Goal: Task Accomplishment & Management: Complete application form

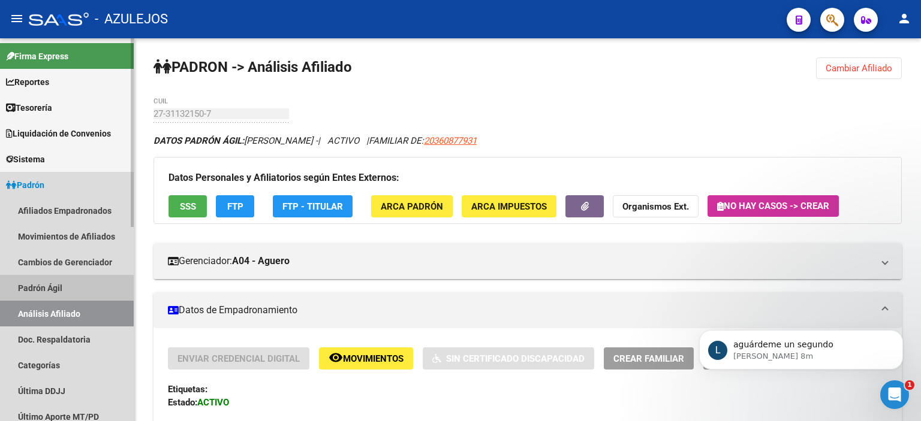
click at [47, 292] on link "Padrón Ágil" at bounding box center [67, 288] width 134 height 26
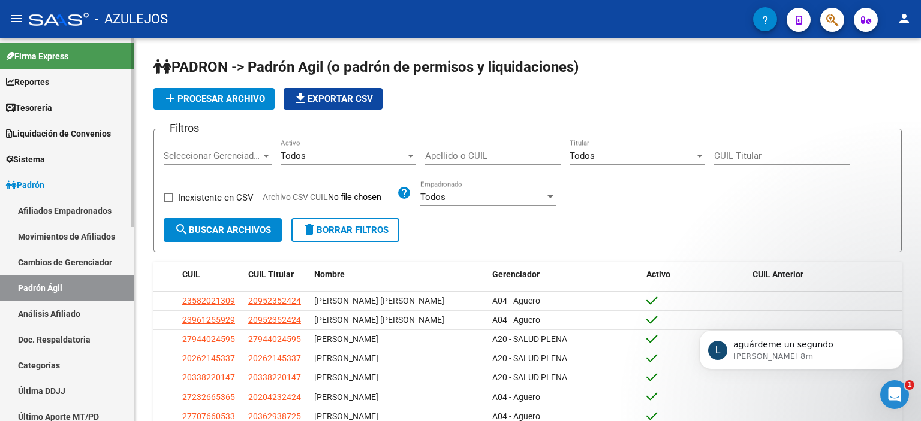
click at [46, 312] on link "Análisis Afiliado" at bounding box center [67, 314] width 134 height 26
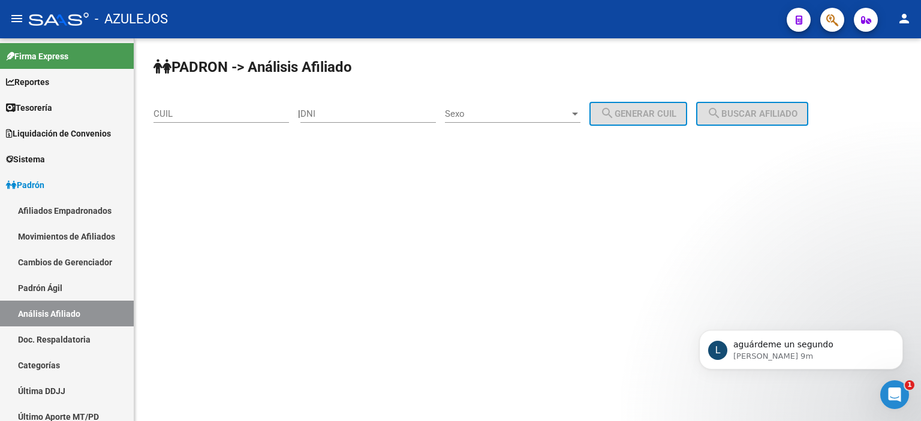
click at [397, 112] on input "DNI" at bounding box center [367, 113] width 135 height 11
type input "30028188"
click at [527, 120] on div "Sexo Sexo" at bounding box center [512, 110] width 135 height 26
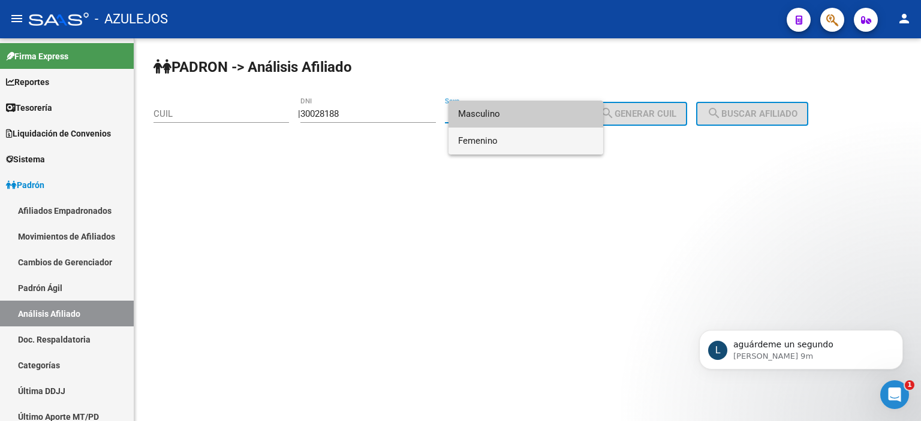
click at [512, 138] on span "Femenino" at bounding box center [525, 141] width 135 height 27
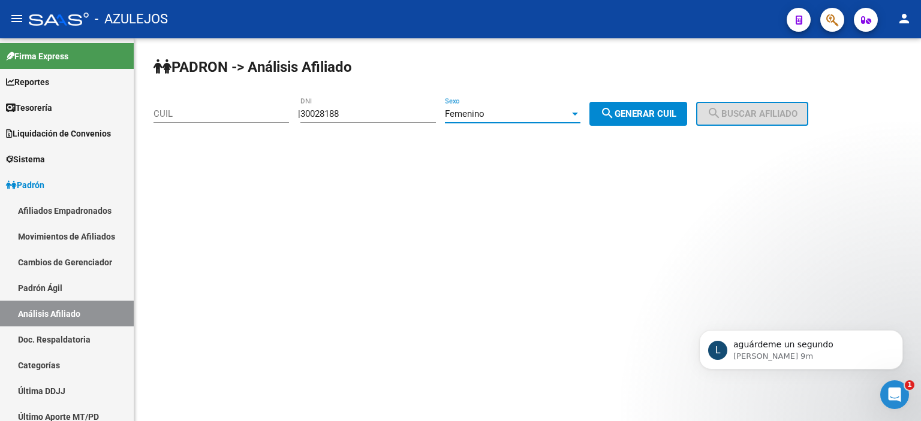
drag, startPoint x: 662, startPoint y: 115, endPoint x: 707, endPoint y: 114, distance: 45.6
click at [665, 114] on span "search Generar CUIL" at bounding box center [638, 113] width 76 height 11
type input "27-30028188-0"
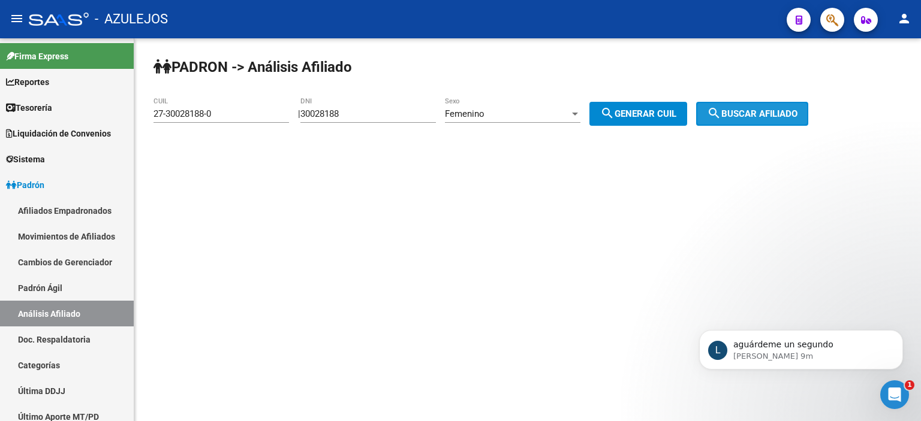
click at [749, 114] on span "search Buscar afiliado" at bounding box center [752, 113] width 91 height 11
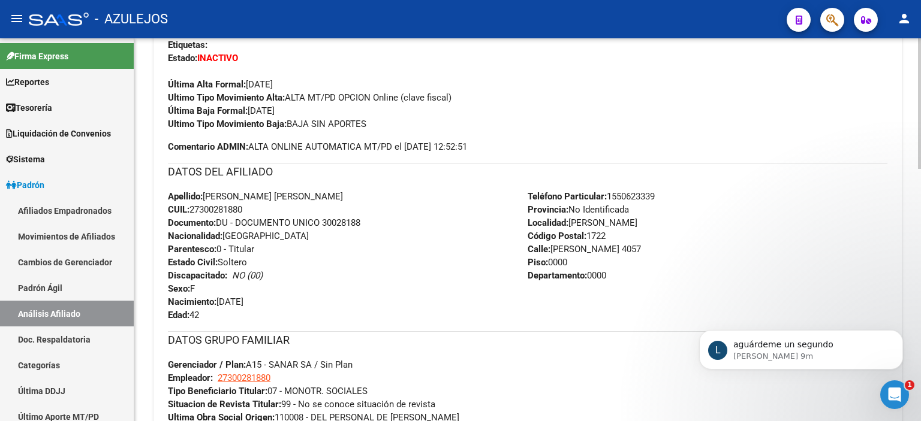
scroll to position [360, 0]
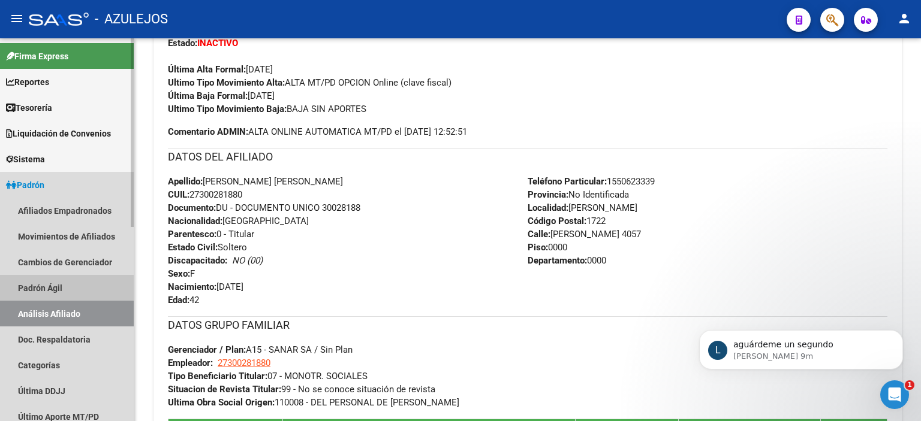
click at [53, 288] on link "Padrón Ágil" at bounding box center [67, 288] width 134 height 26
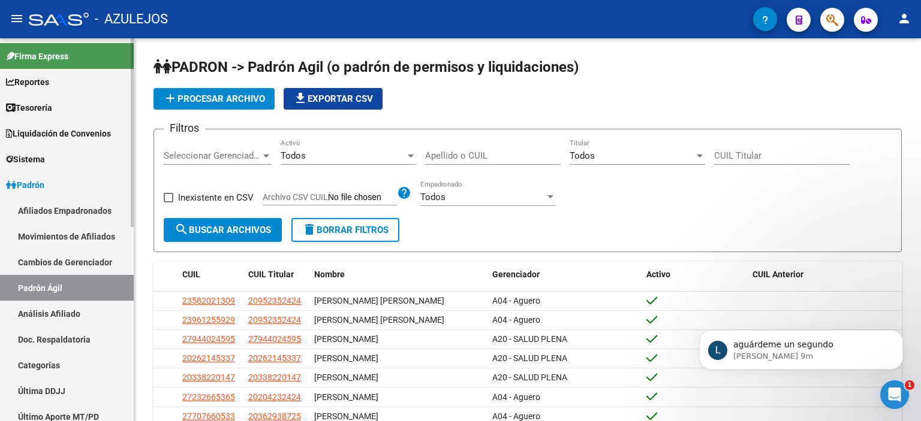
click at [58, 315] on link "Análisis Afiliado" at bounding box center [67, 314] width 134 height 26
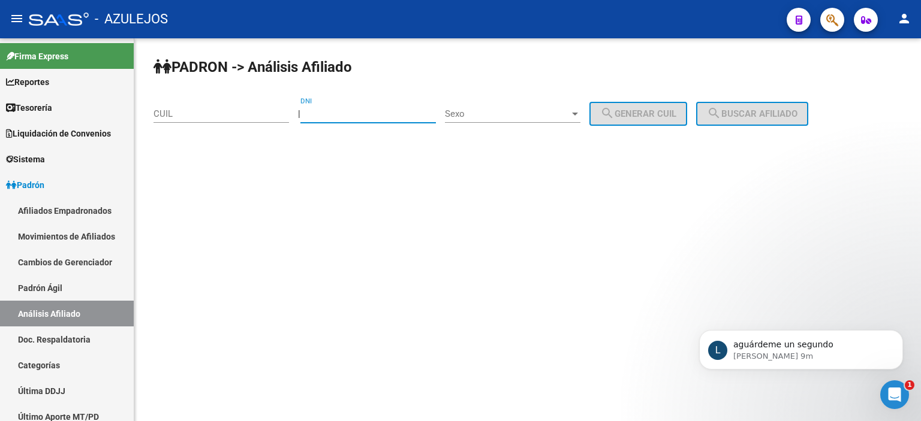
click at [347, 114] on input "DNI" at bounding box center [367, 113] width 135 height 11
type input "30028188"
click at [519, 111] on span "Sexo" at bounding box center [507, 113] width 125 height 11
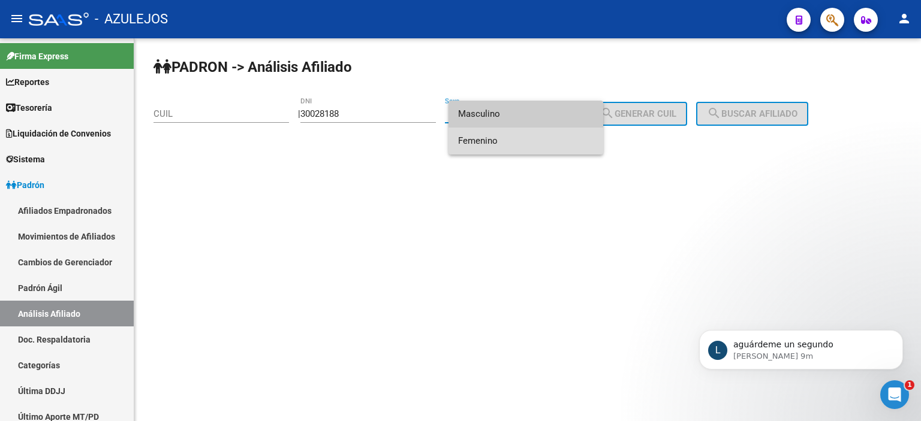
click at [523, 145] on span "Femenino" at bounding box center [525, 141] width 135 height 27
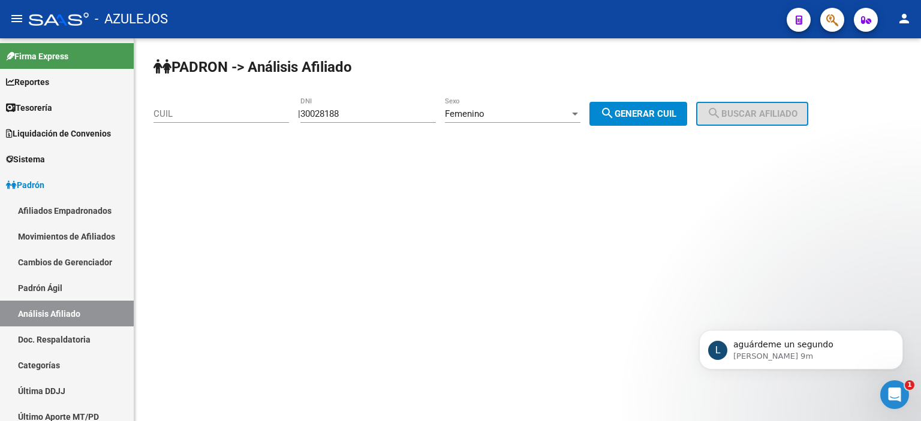
click at [657, 93] on div "PADRON -> Análisis Afiliado CUIL | 30028188 DNI Femenino Sexo search Generar CU…" at bounding box center [527, 101] width 786 height 126
click at [660, 105] on button "search Generar CUIL" at bounding box center [638, 114] width 98 height 24
type input "27-30028188-0"
click at [770, 110] on span "search Buscar afiliado" at bounding box center [752, 113] width 91 height 11
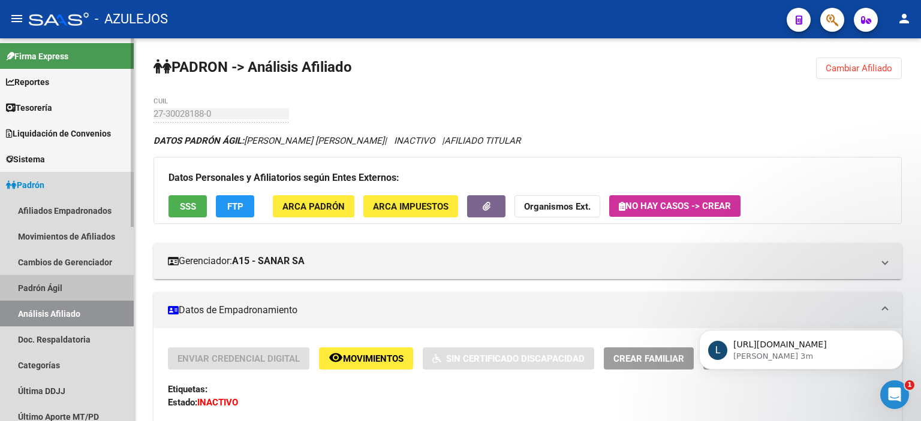
click at [51, 287] on link "Padrón Ágil" at bounding box center [67, 288] width 134 height 26
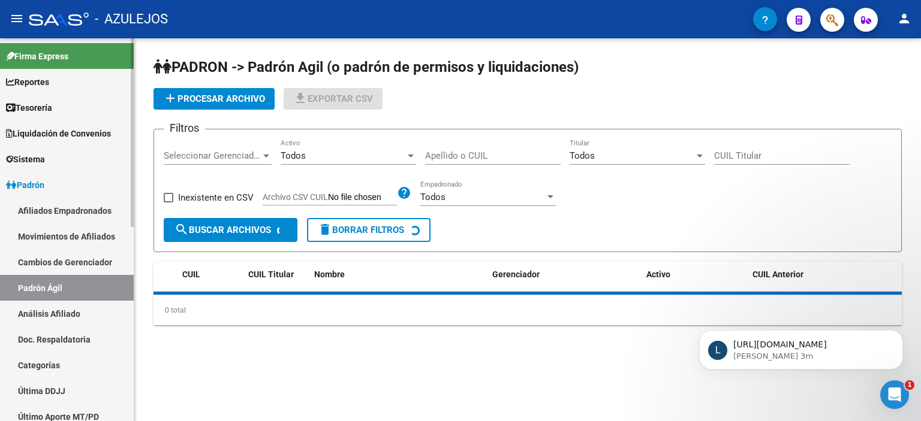
click at [50, 312] on link "Análisis Afiliado" at bounding box center [67, 314] width 134 height 26
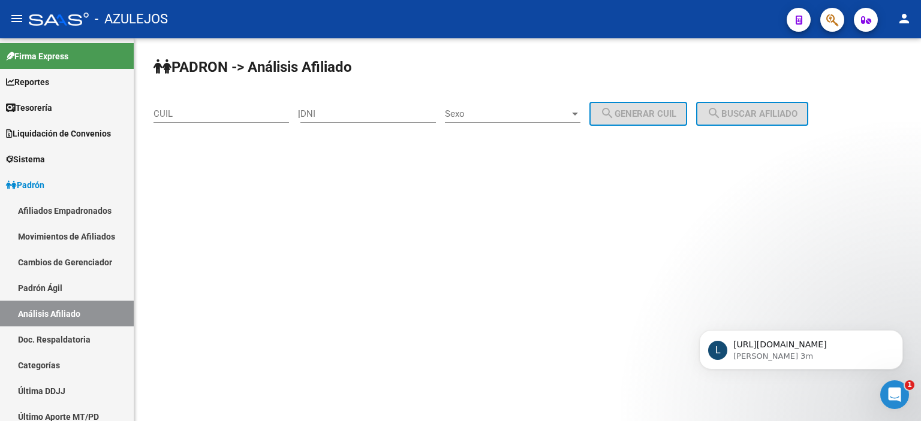
click at [358, 114] on input "DNI" at bounding box center [367, 113] width 135 height 11
type input "45743773"
click at [508, 116] on span "Sexo" at bounding box center [507, 113] width 125 height 11
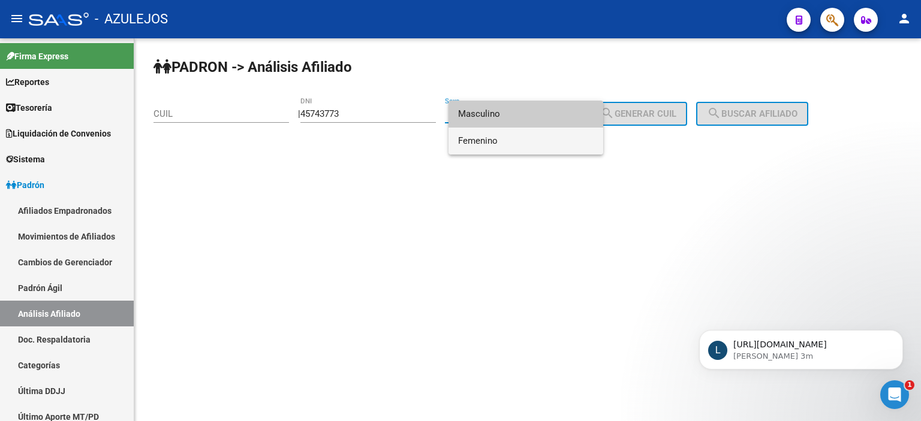
click at [503, 125] on div "Masculino Femenino" at bounding box center [525, 128] width 155 height 54
click at [568, 111] on span "Masculino" at bounding box center [525, 114] width 135 height 27
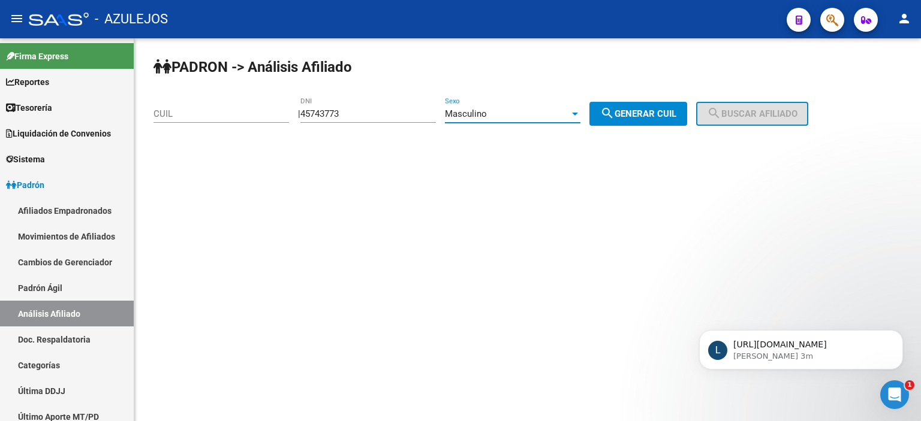
click at [629, 110] on span "search Generar CUIL" at bounding box center [638, 113] width 76 height 11
type input "20-45743773-1"
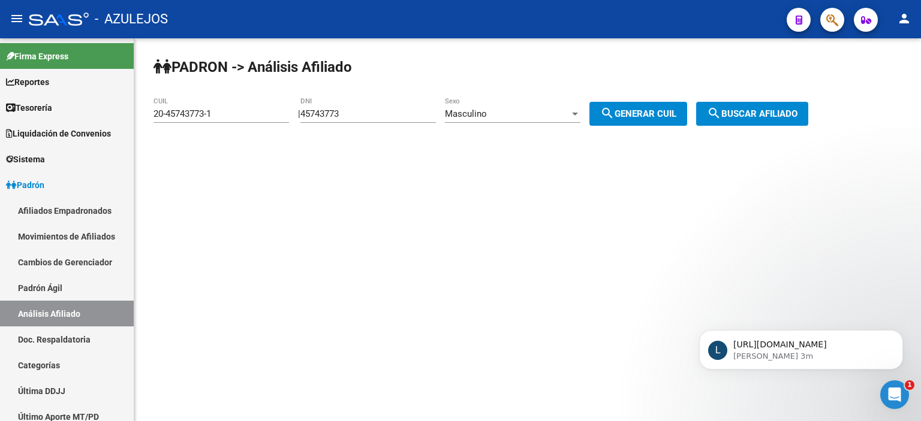
click at [772, 110] on span "search Buscar afiliado" at bounding box center [752, 113] width 91 height 11
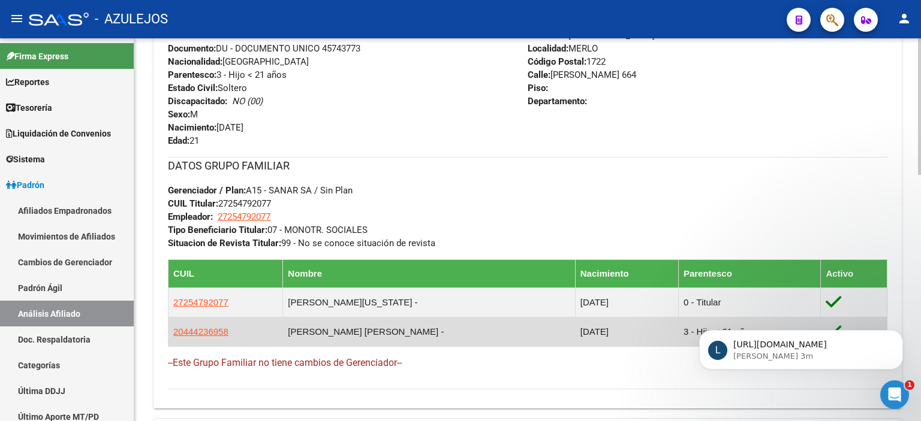
scroll to position [659, 0]
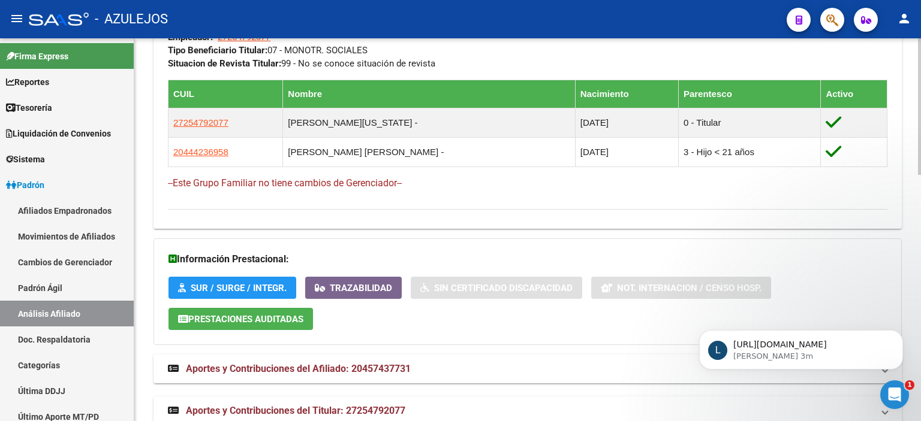
click at [279, 406] on span "Aportes y Contribuciones del Titular: 27254792077" at bounding box center [295, 410] width 219 height 11
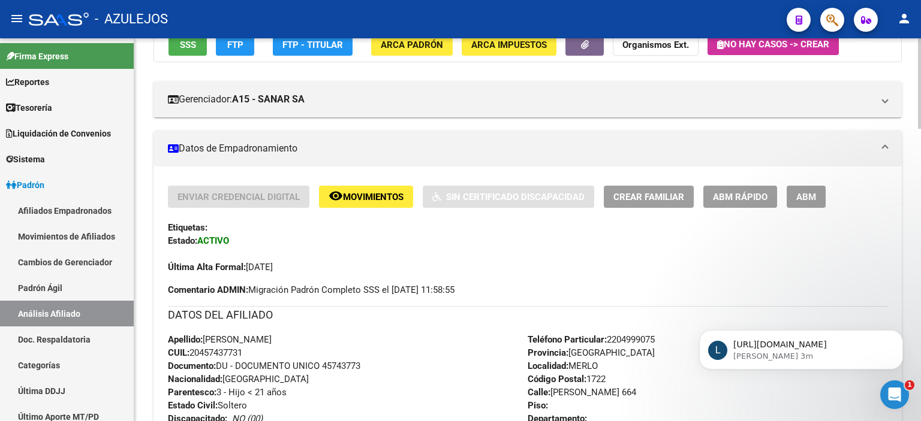
scroll to position [0, 0]
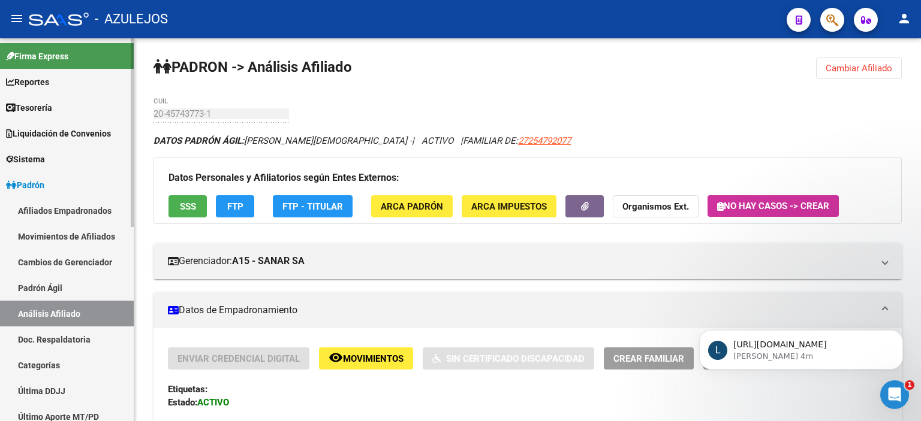
click at [62, 282] on link "Padrón Ágil" at bounding box center [67, 288] width 134 height 26
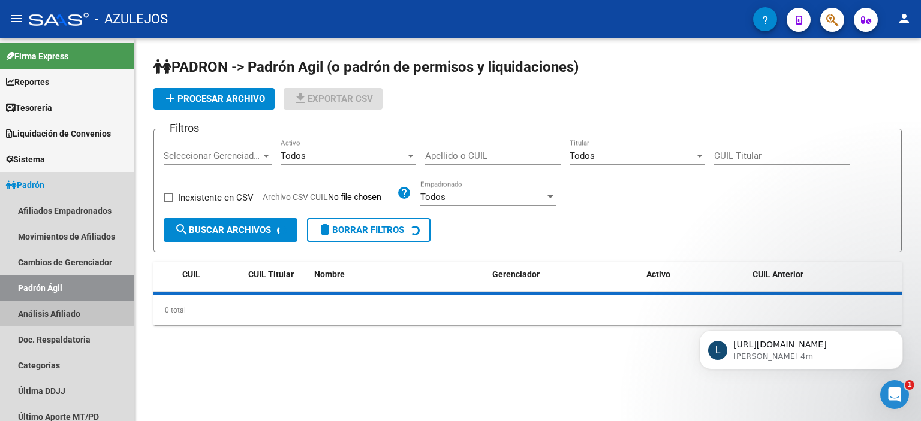
drag, startPoint x: 57, startPoint y: 309, endPoint x: 139, endPoint y: 232, distance: 112.8
click at [56, 309] on link "Análisis Afiliado" at bounding box center [67, 314] width 134 height 26
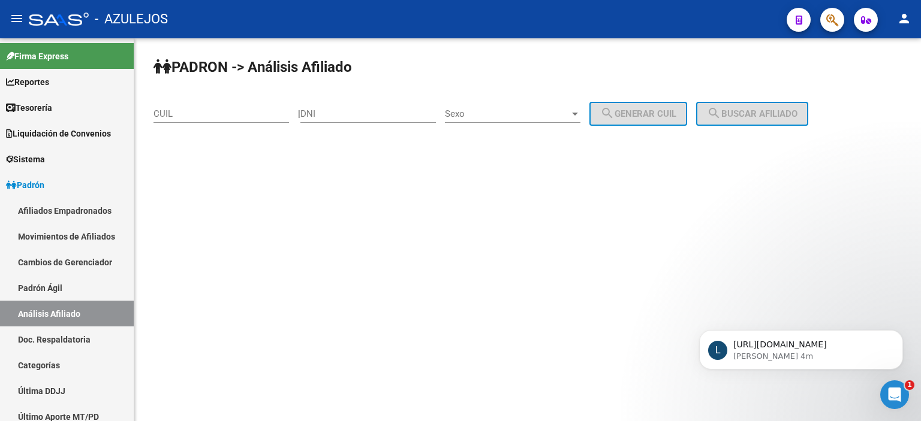
click at [339, 112] on input "DNI" at bounding box center [367, 113] width 135 height 11
type input "30028188"
click at [478, 109] on span "Sexo" at bounding box center [507, 113] width 125 height 11
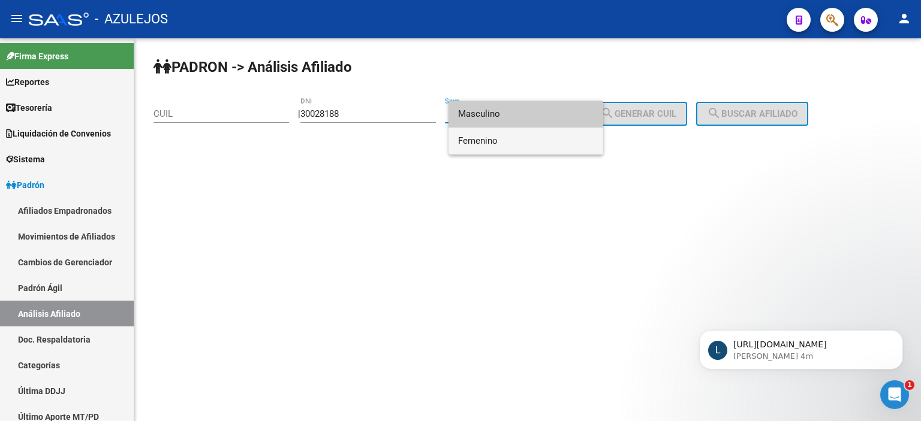
click at [486, 132] on span "Femenino" at bounding box center [525, 141] width 135 height 27
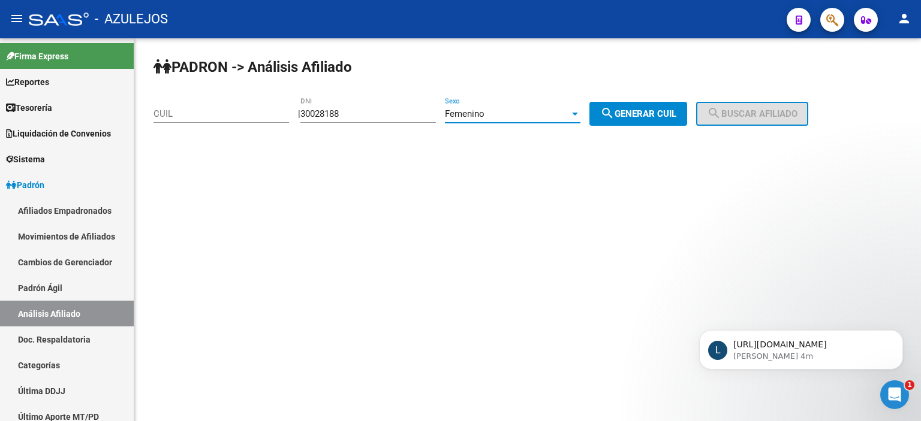
click at [671, 128] on div "PADRON -> Análisis Afiliado CUIL | 30028188 DNI Femenino Sexo search Generar CU…" at bounding box center [527, 101] width 786 height 126
drag, startPoint x: 671, startPoint y: 114, endPoint x: 730, endPoint y: 113, distance: 59.4
click at [670, 114] on span "search Generar CUIL" at bounding box center [638, 113] width 76 height 11
type input "27-30028188-0"
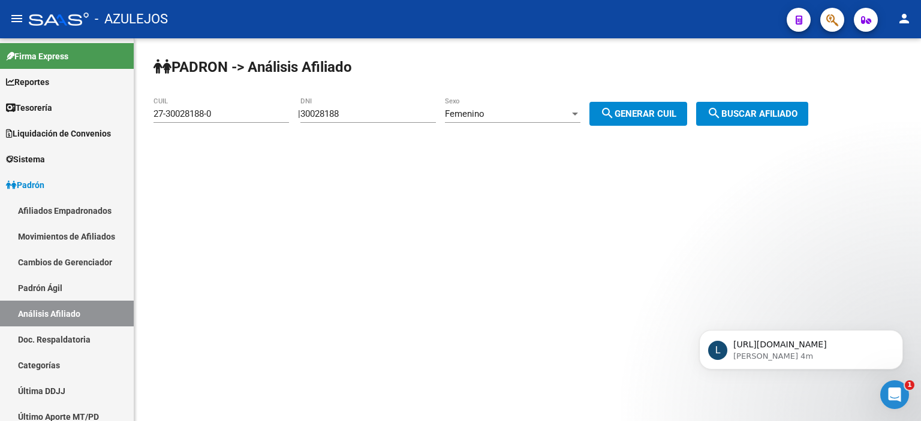
click at [770, 110] on span "search Buscar afiliado" at bounding box center [752, 113] width 91 height 11
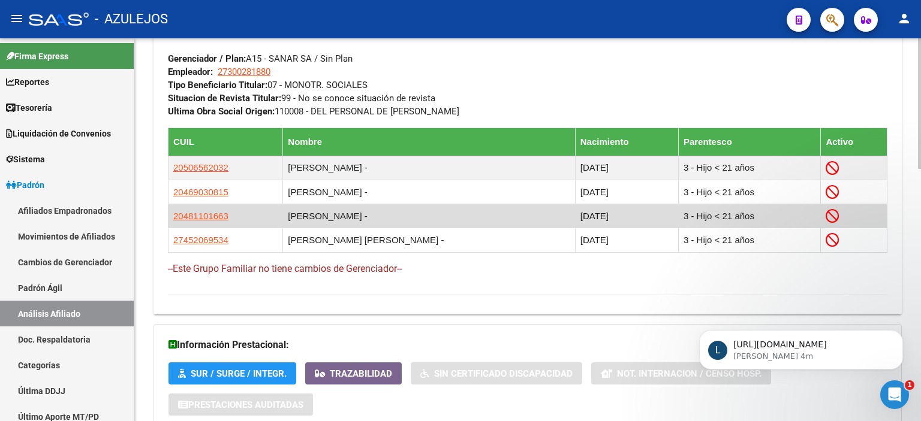
scroll to position [739, 0]
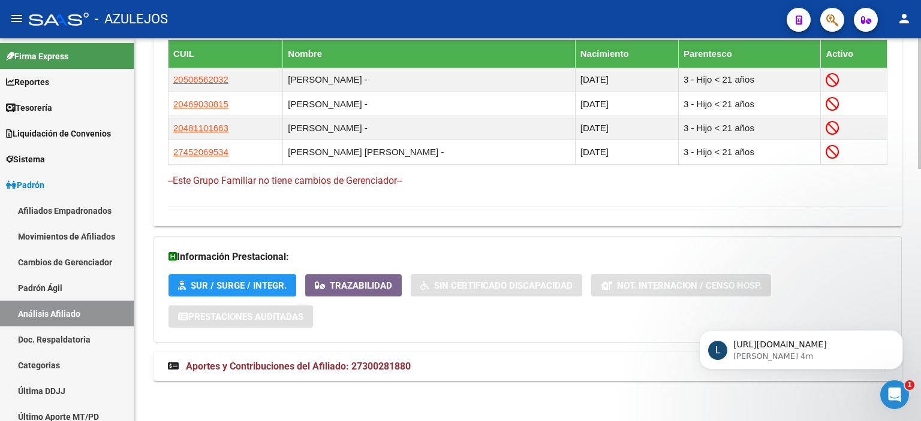
click at [269, 363] on span "Aportes y Contribuciones del Afiliado: 27300281880" at bounding box center [298, 366] width 225 height 11
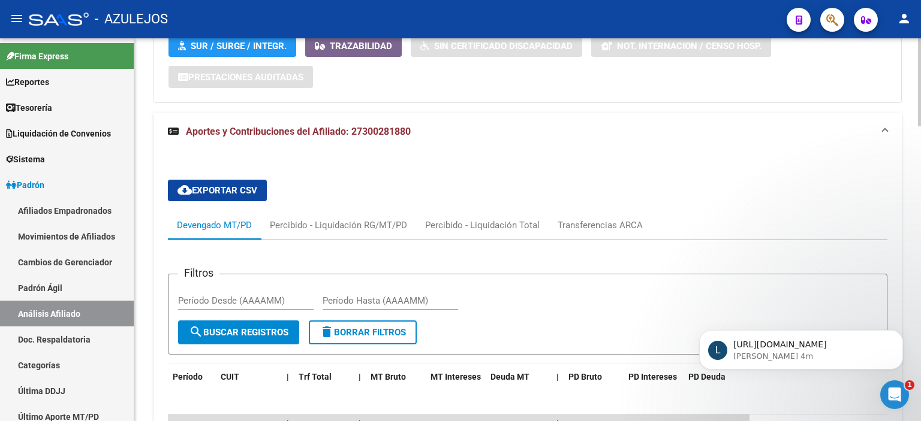
scroll to position [1159, 0]
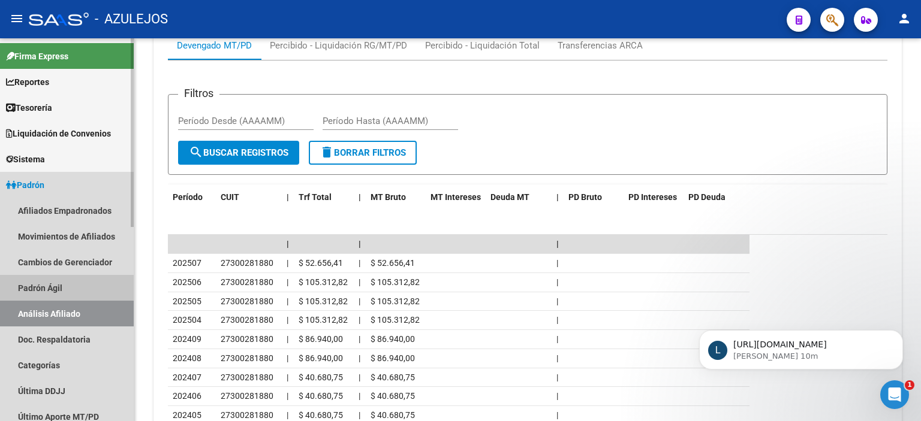
click at [36, 292] on link "Padrón Ágil" at bounding box center [67, 288] width 134 height 26
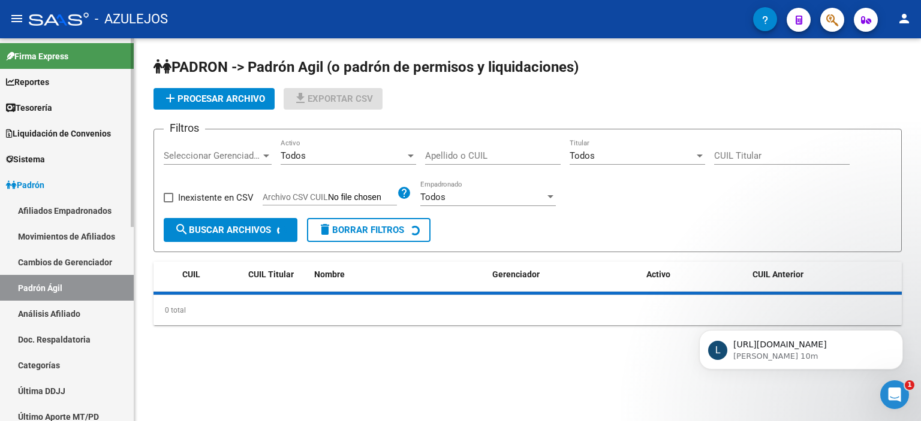
click at [47, 313] on link "Análisis Afiliado" at bounding box center [67, 314] width 134 height 26
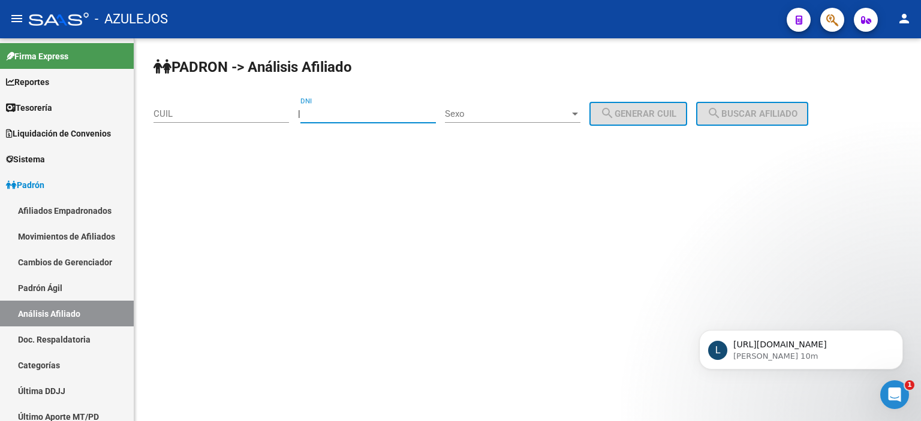
click at [369, 116] on input "DNI" at bounding box center [367, 113] width 135 height 11
type input "30028188"
click at [469, 121] on div "Sexo Sexo" at bounding box center [512, 110] width 135 height 26
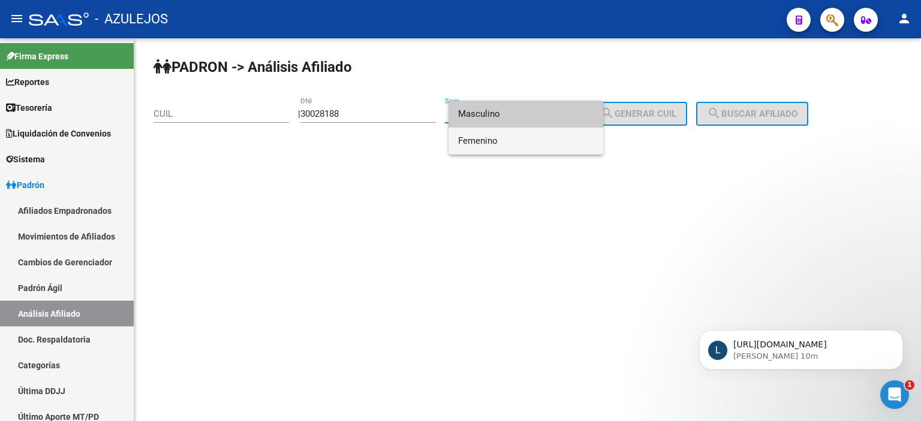
click at [480, 139] on span "Femenino" at bounding box center [525, 141] width 135 height 27
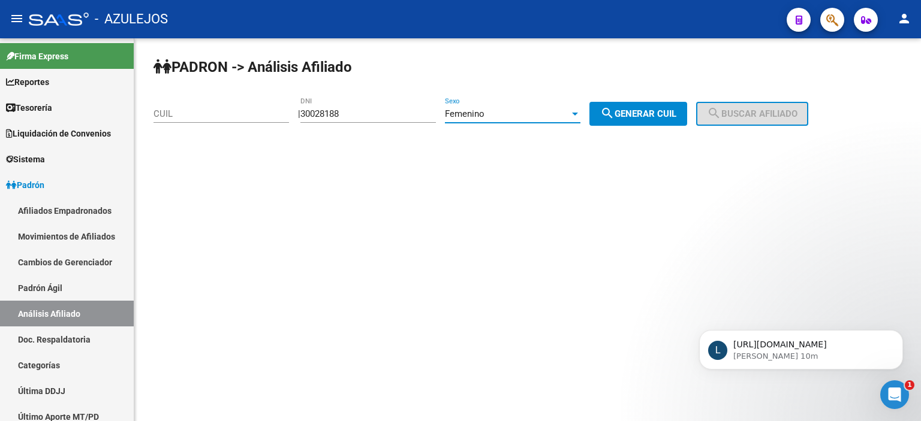
drag, startPoint x: 613, startPoint y: 110, endPoint x: 665, endPoint y: 110, distance: 52.1
click at [614, 110] on mat-icon "search" at bounding box center [607, 113] width 14 height 14
type input "27-30028188-0"
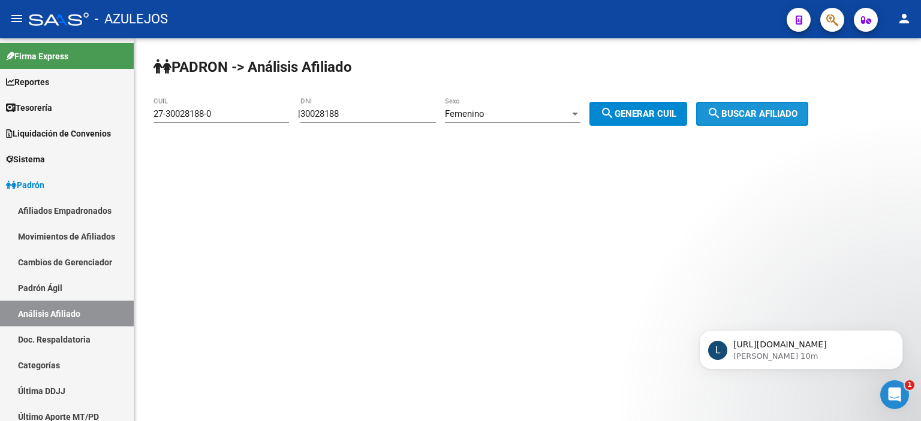
click at [759, 110] on span "search Buscar afiliado" at bounding box center [752, 113] width 91 height 11
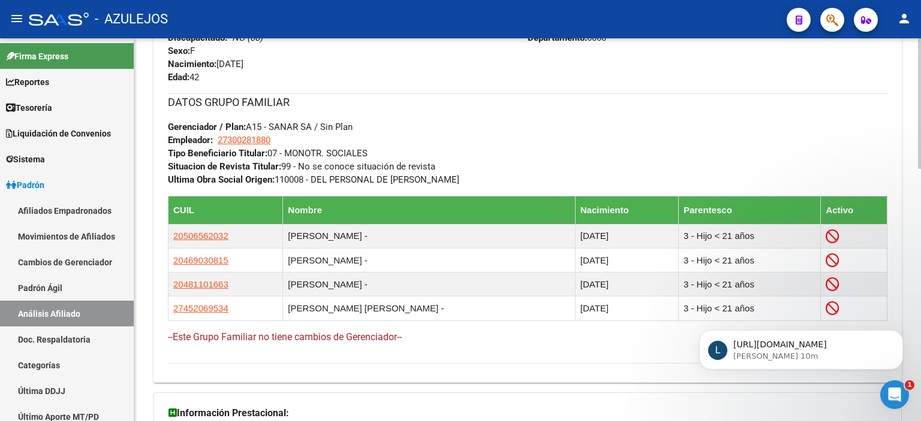
scroll to position [719, 0]
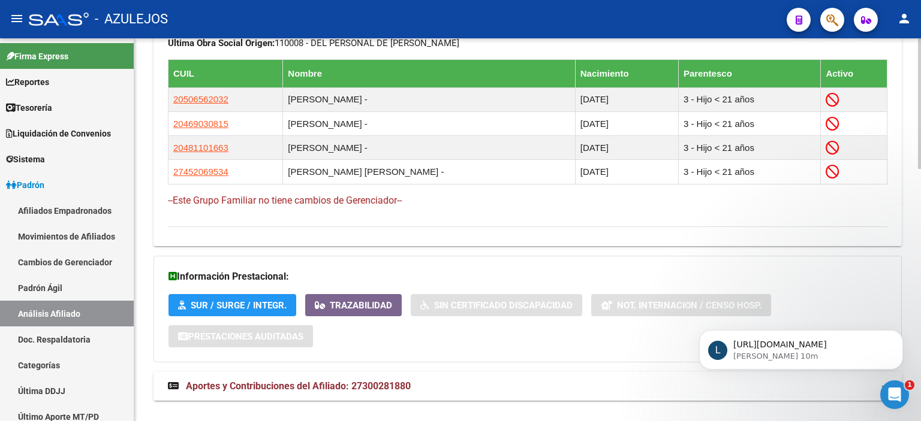
click at [312, 392] on mat-expansion-panel-header "Aportes y Contribuciones del Afiliado: 27300281880" at bounding box center [527, 386] width 748 height 29
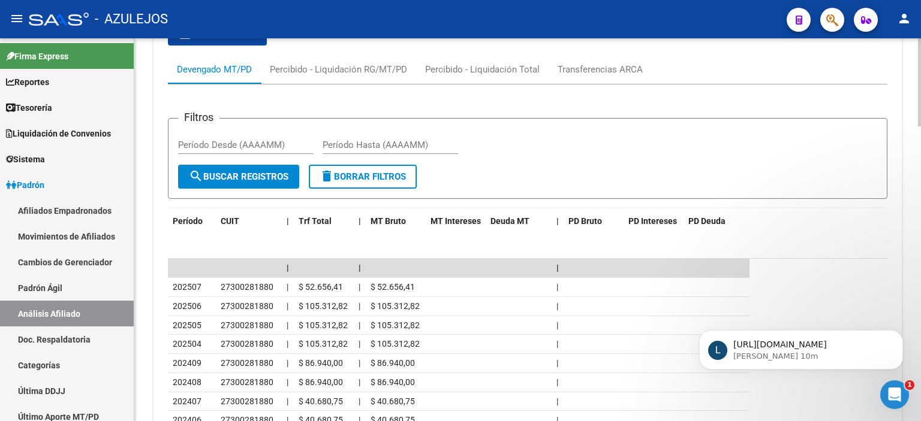
scroll to position [1235, 0]
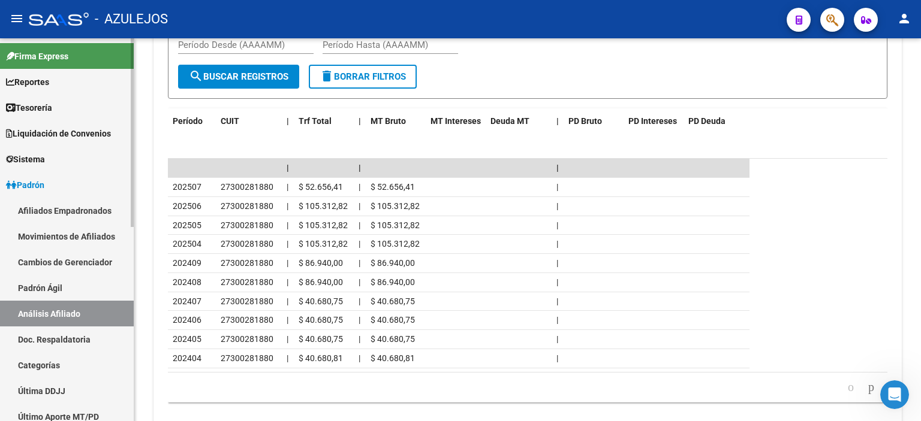
click at [49, 287] on link "Padrón Ágil" at bounding box center [67, 288] width 134 height 26
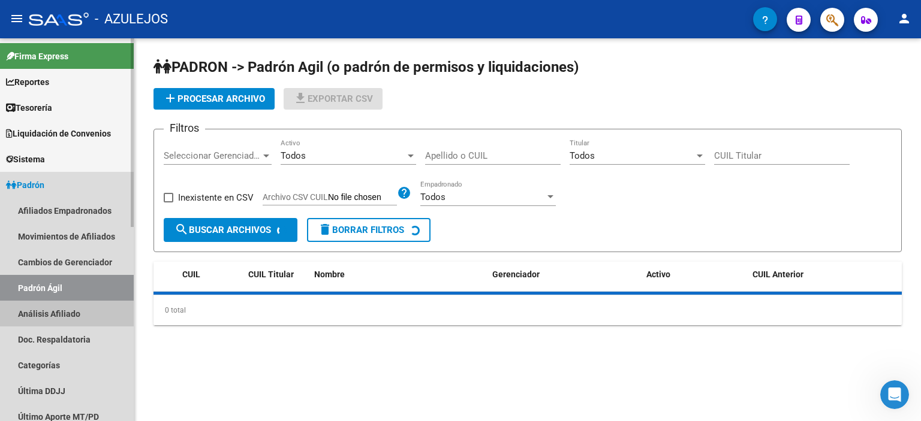
click at [47, 316] on link "Análisis Afiliado" at bounding box center [67, 314] width 134 height 26
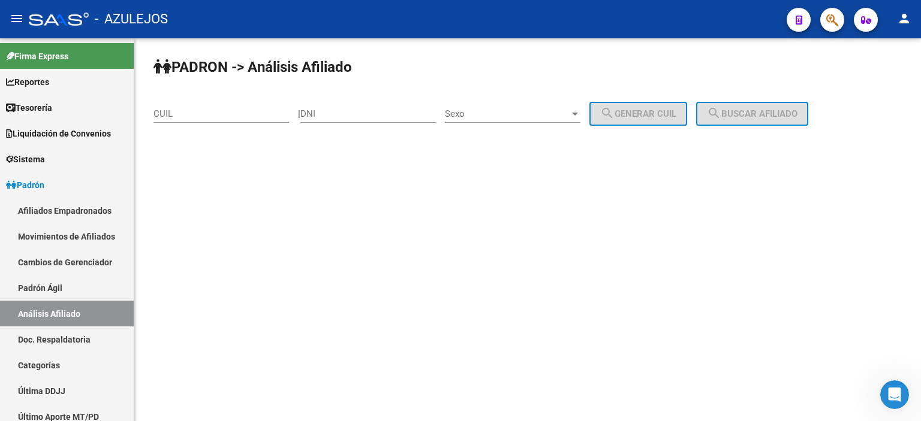
click at [370, 108] on input "DNI" at bounding box center [367, 113] width 135 height 11
type input "27790306"
click at [505, 108] on span "Sexo" at bounding box center [507, 113] width 125 height 11
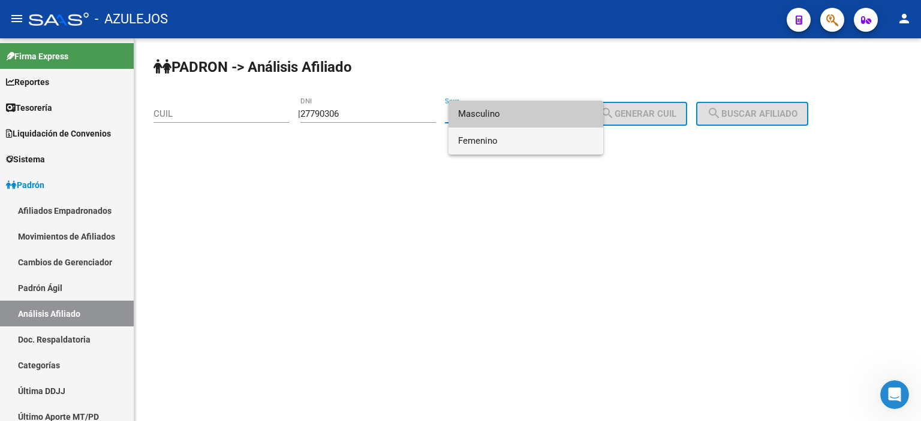
click at [511, 135] on span "Femenino" at bounding box center [525, 141] width 135 height 27
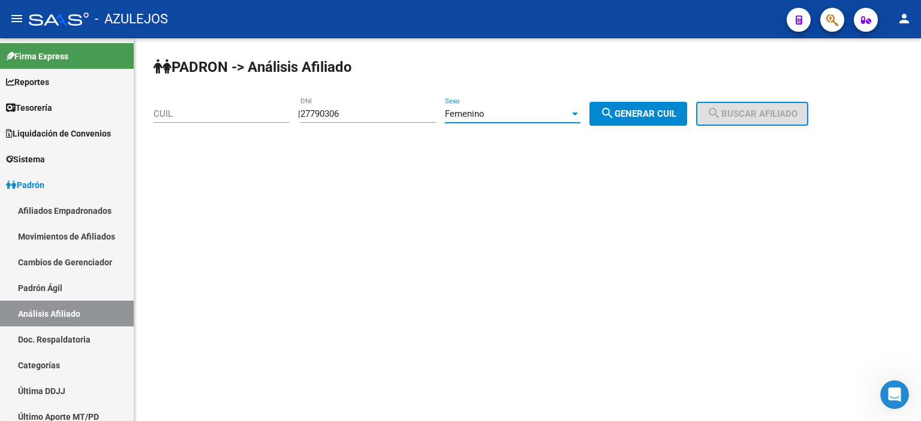
click at [662, 110] on span "search Generar CUIL" at bounding box center [638, 113] width 76 height 11
type input "27-27790306-2"
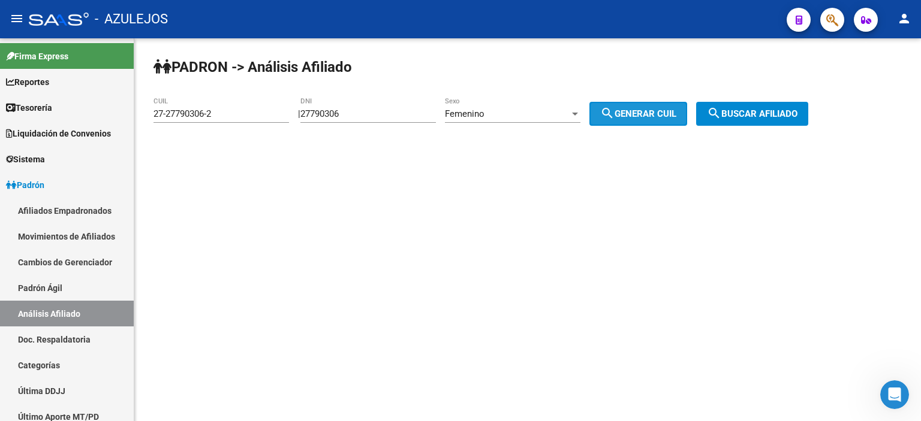
click at [773, 108] on span "search Buscar afiliado" at bounding box center [752, 113] width 91 height 11
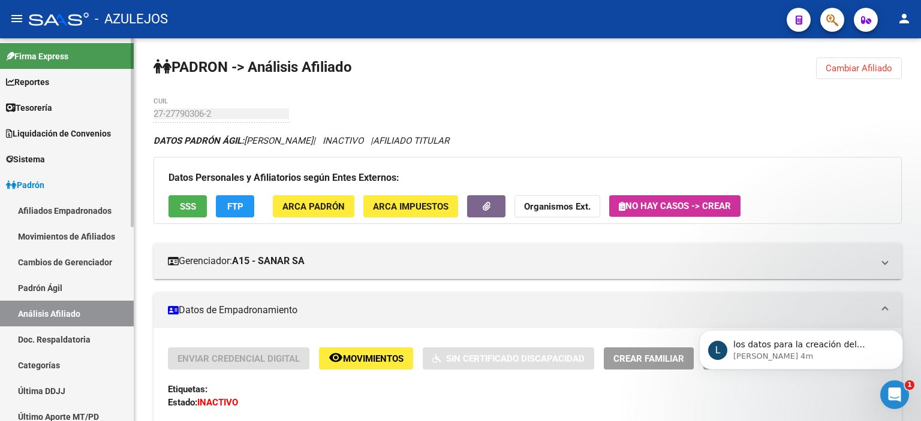
click at [48, 292] on link "Padrón Ágil" at bounding box center [67, 288] width 134 height 26
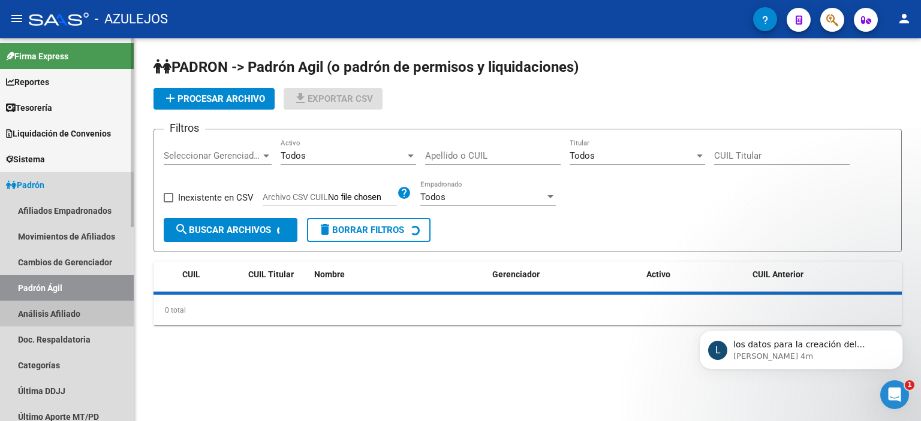
click at [55, 314] on link "Análisis Afiliado" at bounding box center [67, 314] width 134 height 26
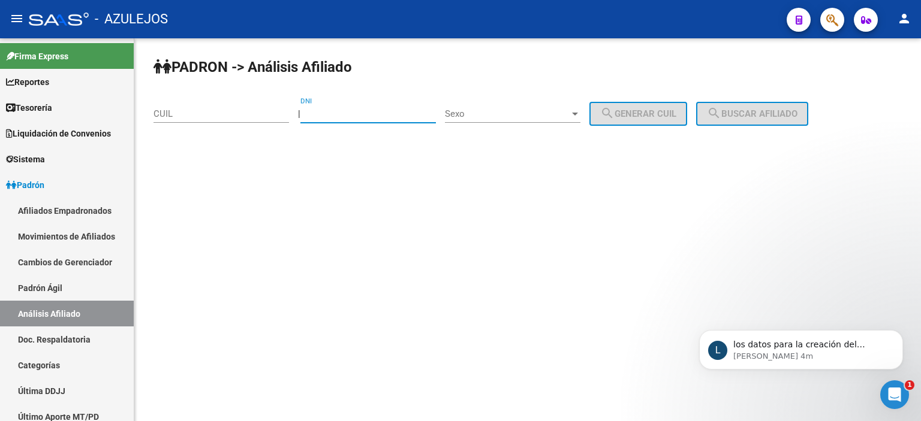
click at [330, 113] on input "DNI" at bounding box center [367, 113] width 135 height 11
type input "94458670"
click at [484, 114] on span "Sexo" at bounding box center [507, 113] width 125 height 11
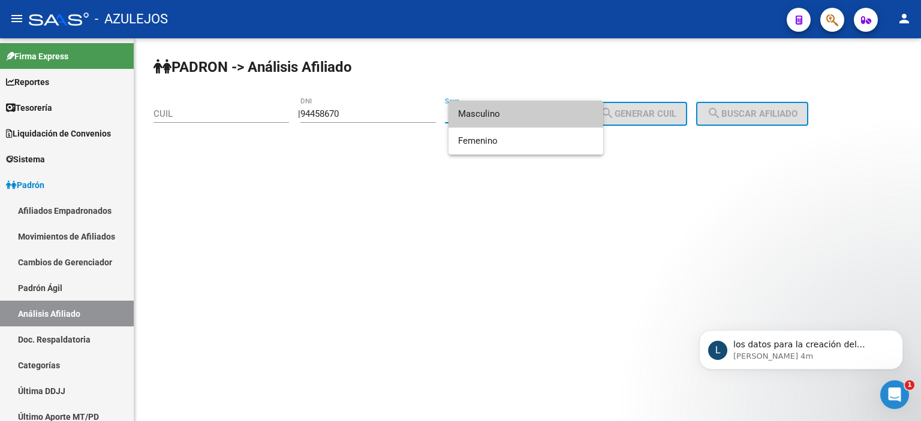
click at [484, 114] on span "Masculino" at bounding box center [525, 114] width 135 height 27
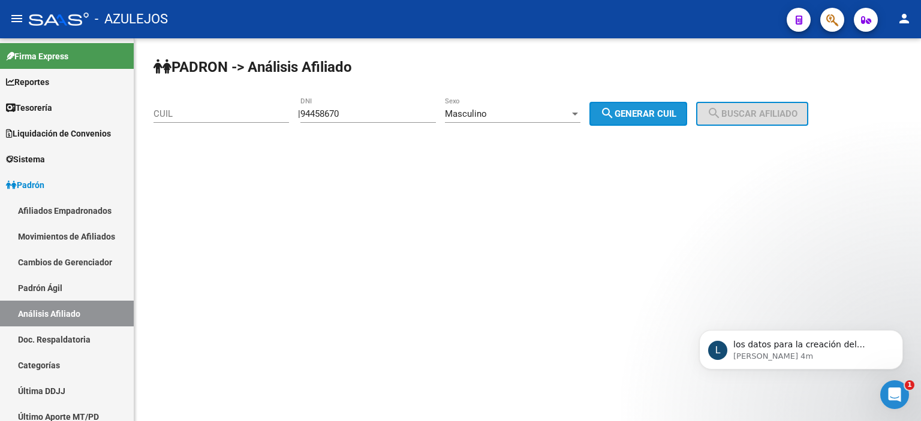
drag, startPoint x: 620, startPoint y: 109, endPoint x: 738, endPoint y: 107, distance: 117.5
click at [614, 110] on mat-icon "search" at bounding box center [607, 113] width 14 height 14
type input "23-94458670-9"
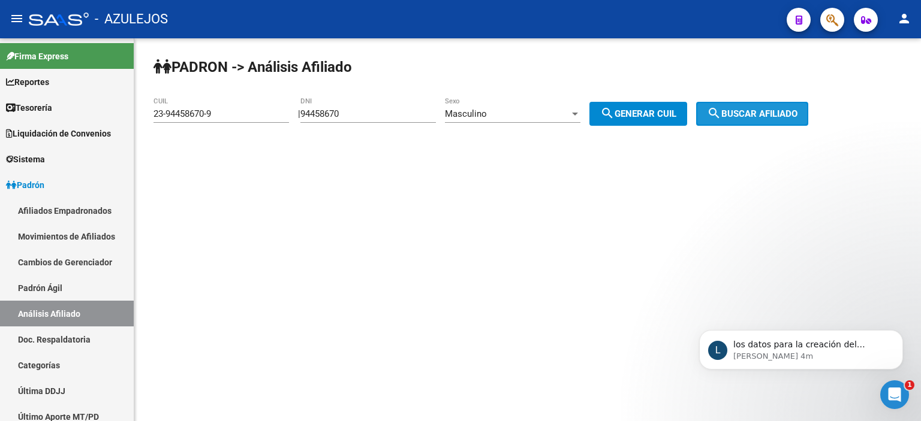
click at [762, 107] on button "search Buscar afiliado" at bounding box center [752, 114] width 112 height 24
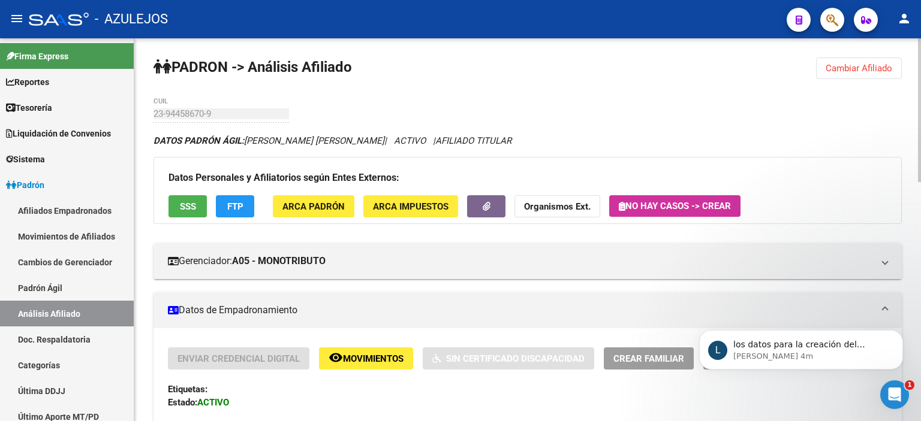
scroll to position [60, 0]
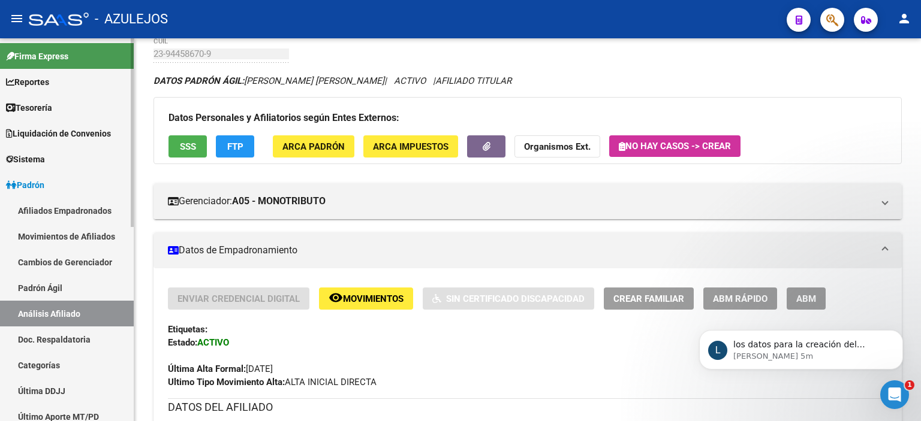
click at [64, 285] on link "Padrón Ágil" at bounding box center [67, 288] width 134 height 26
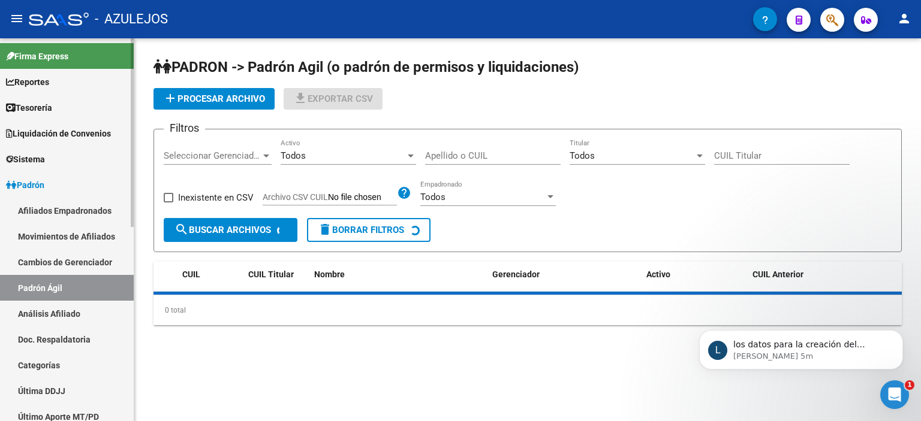
click at [68, 316] on link "Análisis Afiliado" at bounding box center [67, 314] width 134 height 26
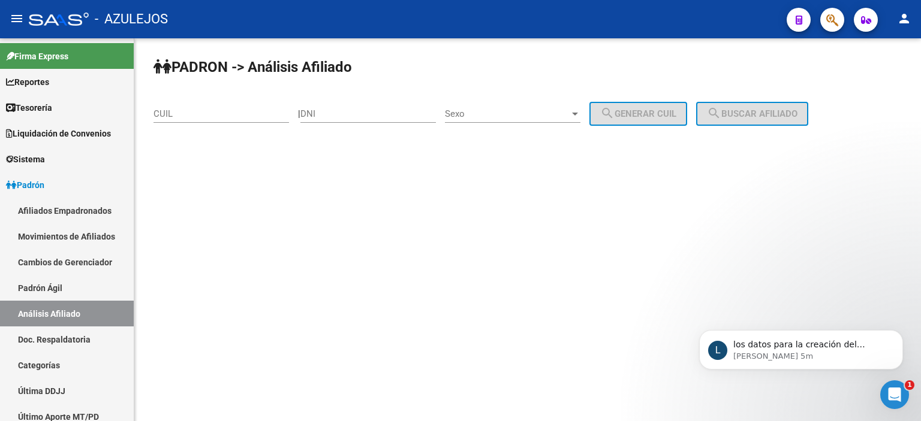
click at [335, 119] on div "DNI" at bounding box center [367, 110] width 135 height 26
click at [334, 117] on div "DNI" at bounding box center [367, 110] width 135 height 26
click at [334, 117] on input "DNI" at bounding box center [367, 113] width 135 height 11
type input "93050107"
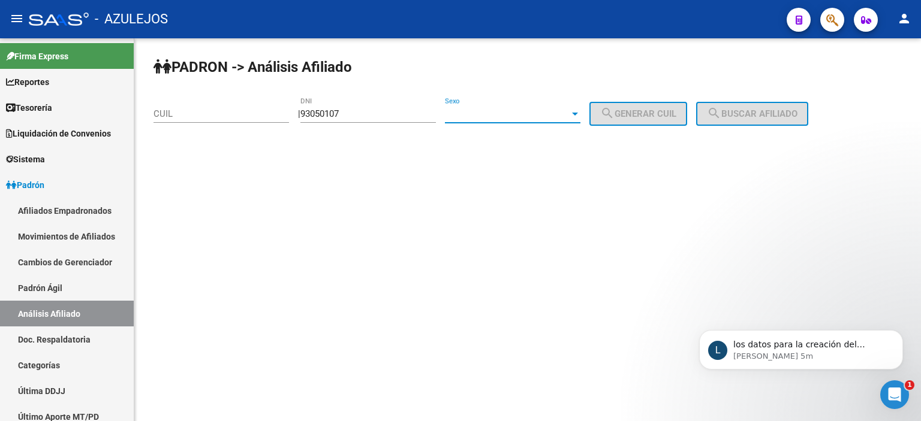
click at [468, 110] on span "Sexo" at bounding box center [507, 113] width 125 height 11
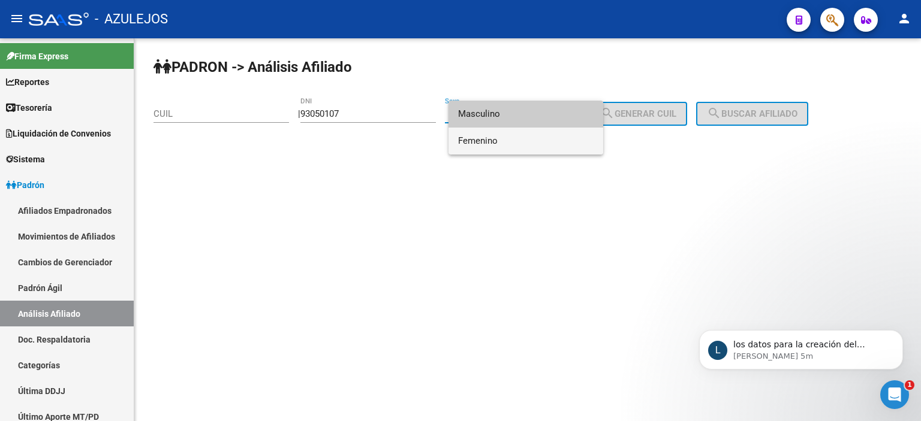
drag, startPoint x: 501, startPoint y: 137, endPoint x: 593, endPoint y: 126, distance: 92.9
click at [501, 137] on span "Femenino" at bounding box center [525, 141] width 135 height 27
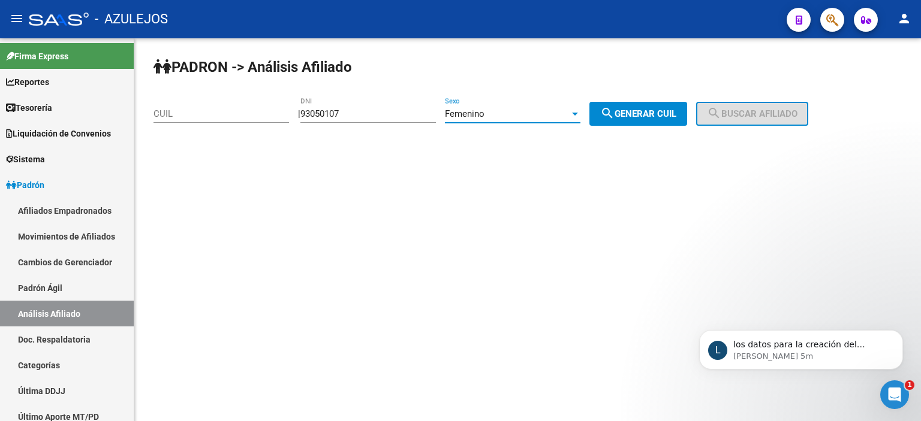
click at [614, 116] on mat-icon "search" at bounding box center [607, 113] width 14 height 14
type input "27-93050107-2"
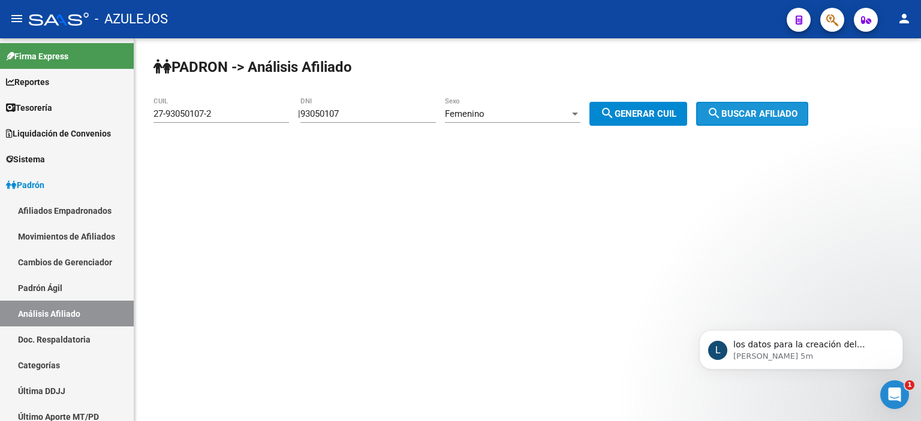
click at [762, 115] on span "search Buscar afiliado" at bounding box center [752, 113] width 91 height 11
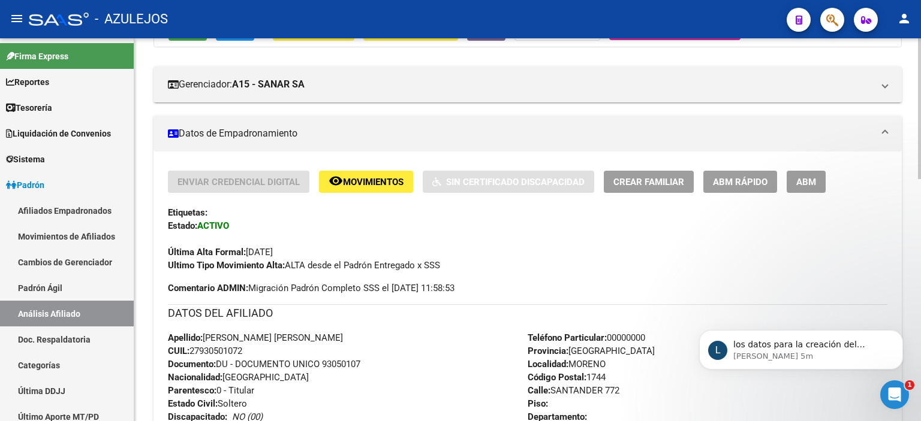
scroll to position [180, 0]
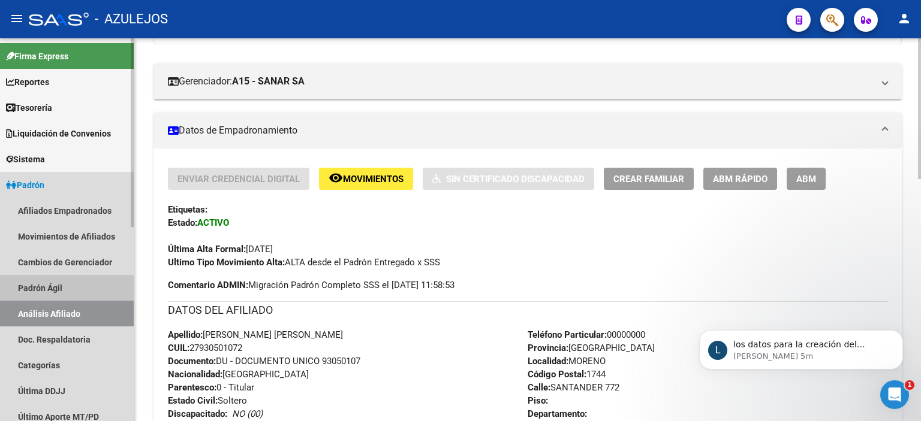
click at [43, 294] on link "Padrón Ágil" at bounding box center [67, 288] width 134 height 26
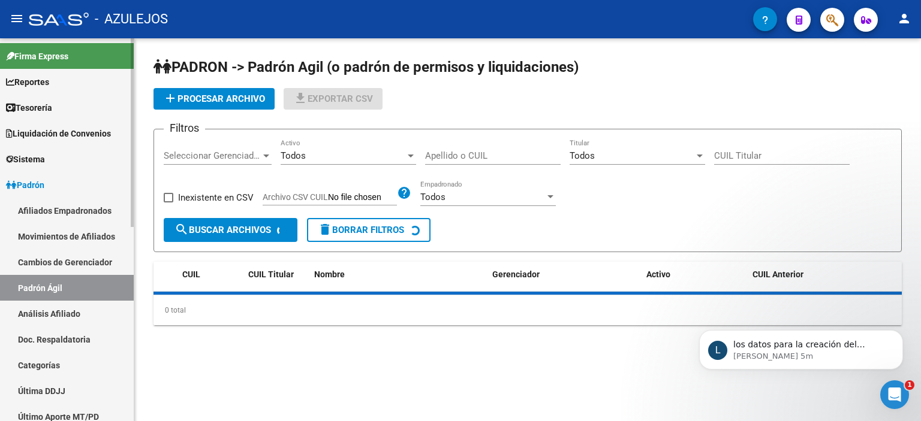
click at [50, 313] on link "Análisis Afiliado" at bounding box center [67, 314] width 134 height 26
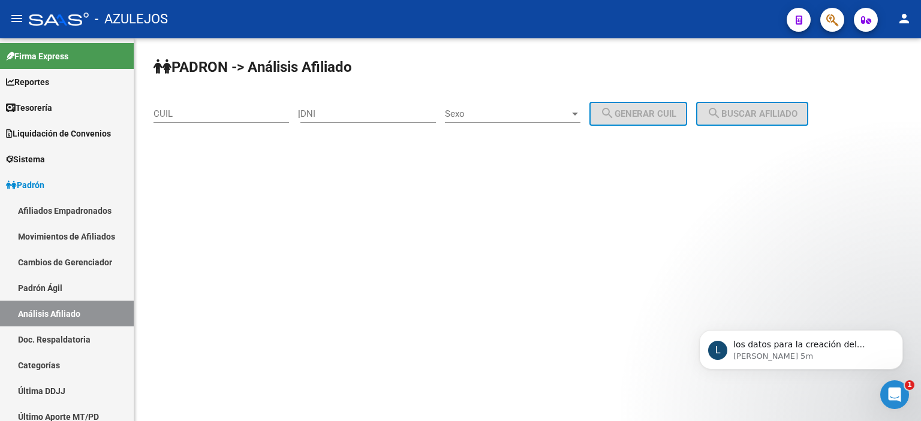
click at [396, 117] on input "DNI" at bounding box center [367, 113] width 135 height 11
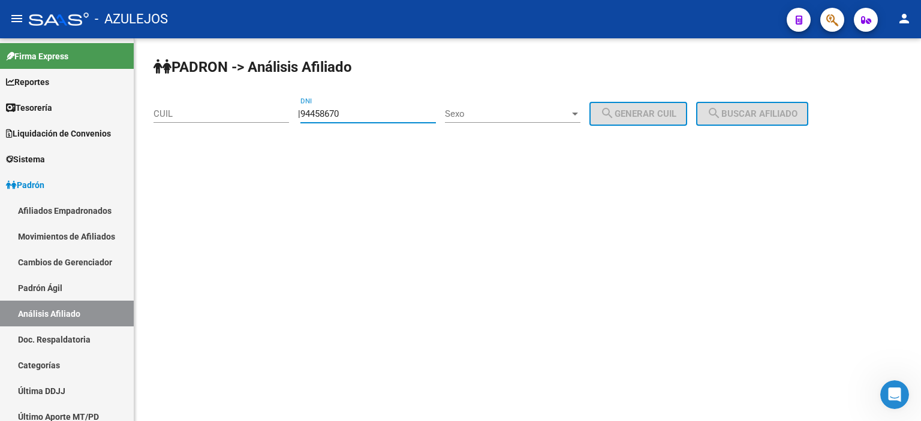
type input "94458670"
click at [490, 108] on span "Sexo" at bounding box center [507, 113] width 125 height 11
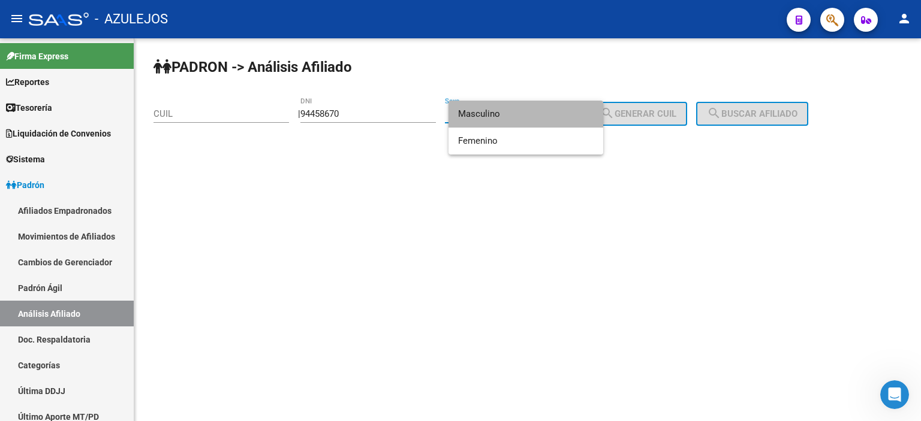
click at [494, 117] on span "Masculino" at bounding box center [525, 114] width 135 height 27
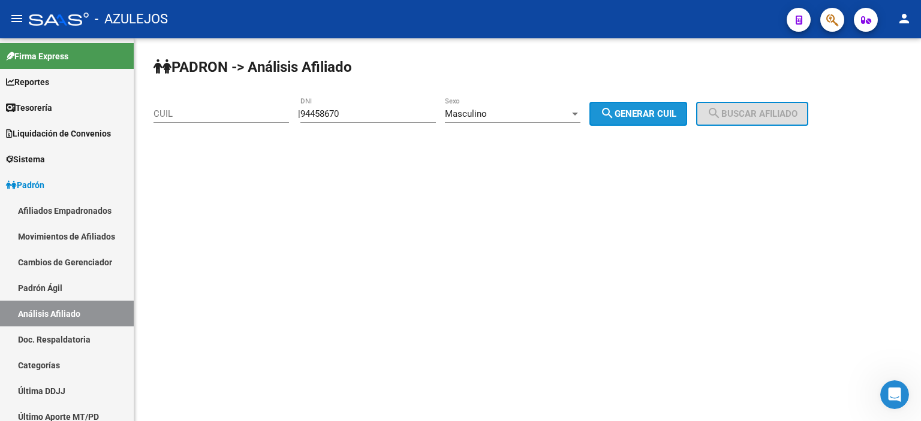
click at [676, 113] on span "search Generar CUIL" at bounding box center [638, 113] width 76 height 11
type input "23-94458670-9"
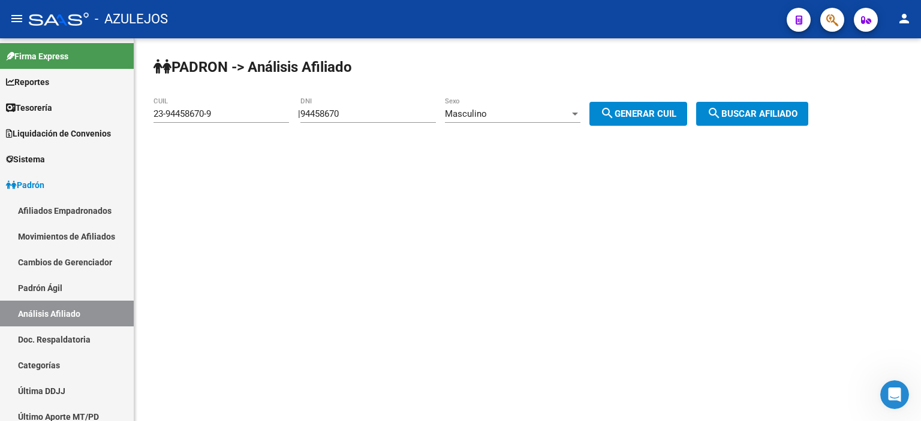
click at [756, 109] on span "search Buscar afiliado" at bounding box center [752, 113] width 91 height 11
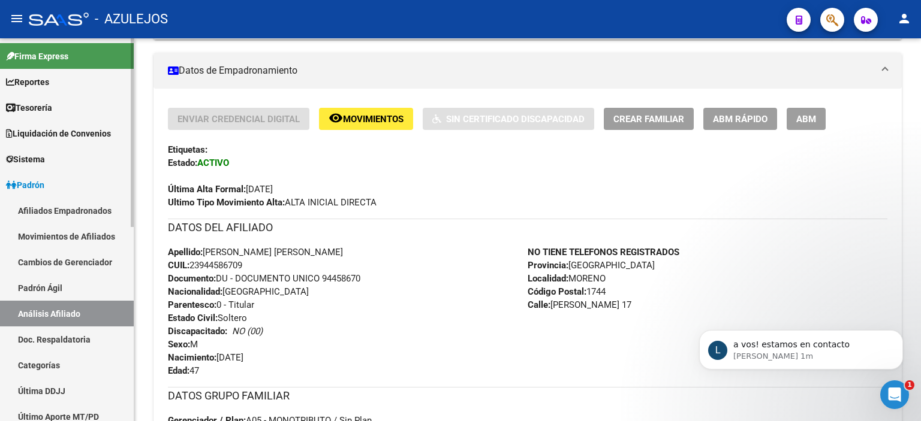
click at [38, 292] on link "Padrón Ágil" at bounding box center [67, 288] width 134 height 26
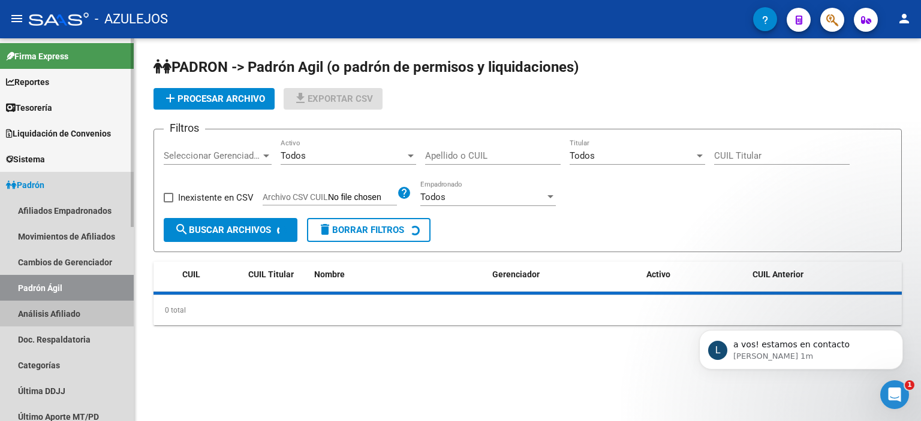
click at [46, 316] on link "Análisis Afiliado" at bounding box center [67, 314] width 134 height 26
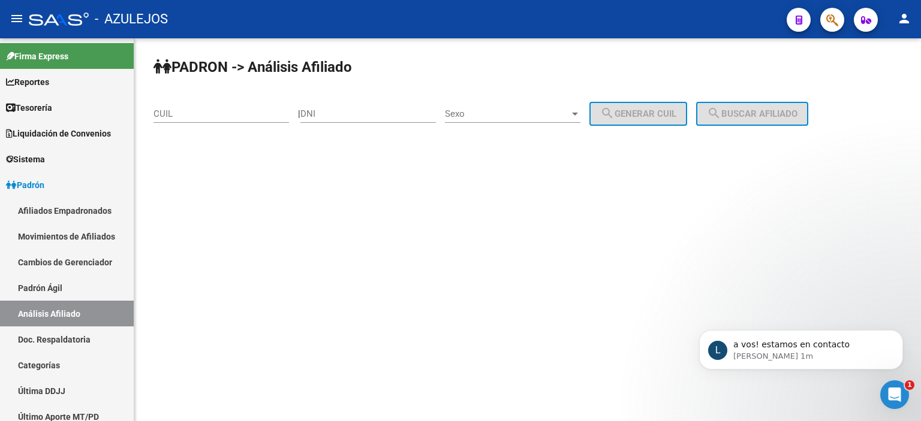
click at [328, 110] on input "DNI" at bounding box center [367, 113] width 135 height 11
type input "48589075"
click at [521, 111] on span "Sexo" at bounding box center [507, 113] width 125 height 11
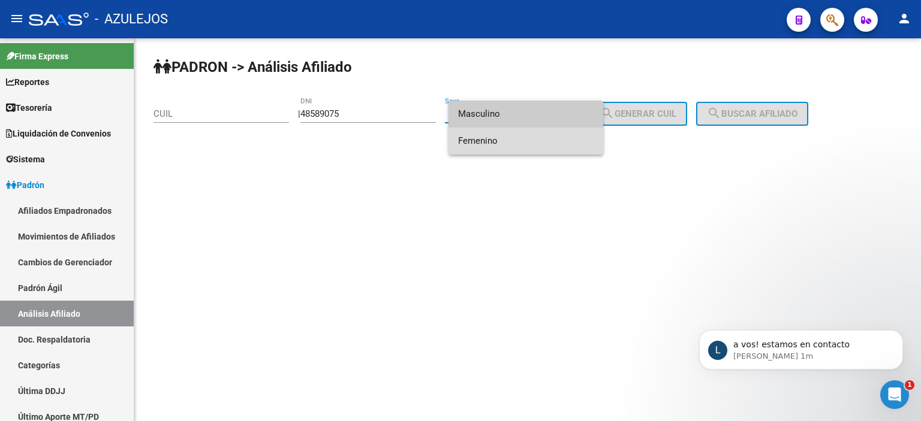
click at [520, 139] on span "Femenino" at bounding box center [525, 141] width 135 height 27
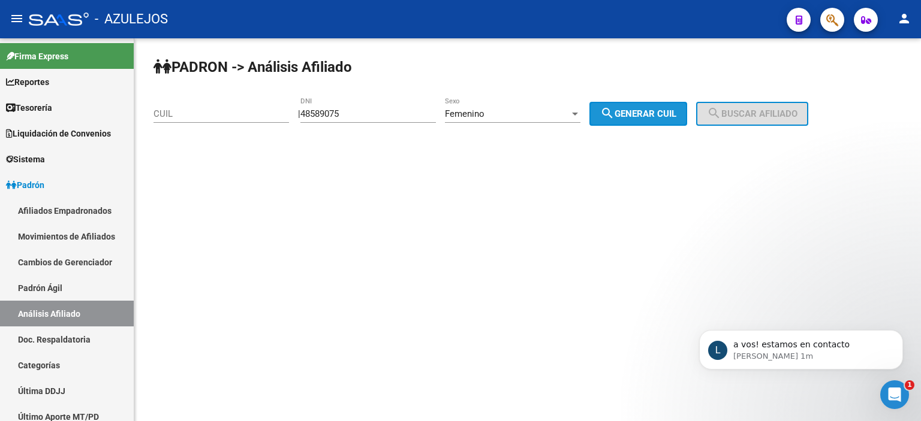
drag, startPoint x: 635, startPoint y: 112, endPoint x: 824, endPoint y: 112, distance: 188.8
click at [638, 112] on span "search Generar CUIL" at bounding box center [638, 113] width 76 height 11
type input "27-48589075-6"
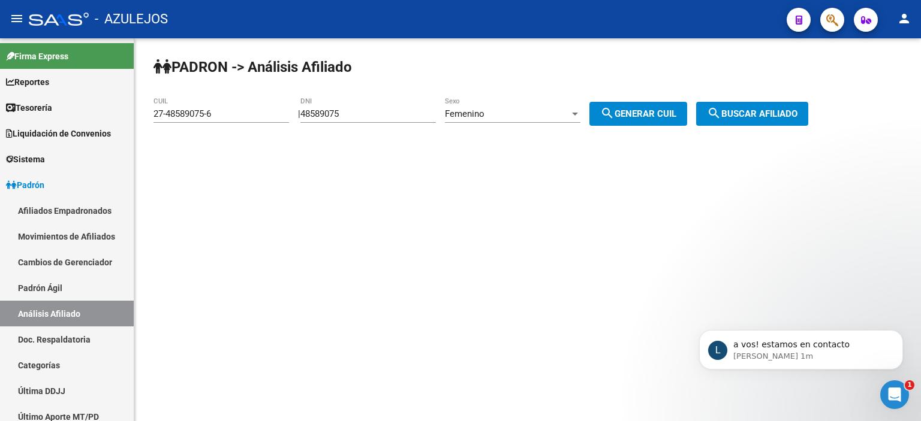
click at [836, 112] on div "PADRON -> Análisis Afiliado 27-48589075-6 CUIL | 48589075 DNI Femenino Sexo sea…" at bounding box center [527, 101] width 786 height 126
click at [797, 109] on span "search Buscar afiliado" at bounding box center [752, 113] width 91 height 11
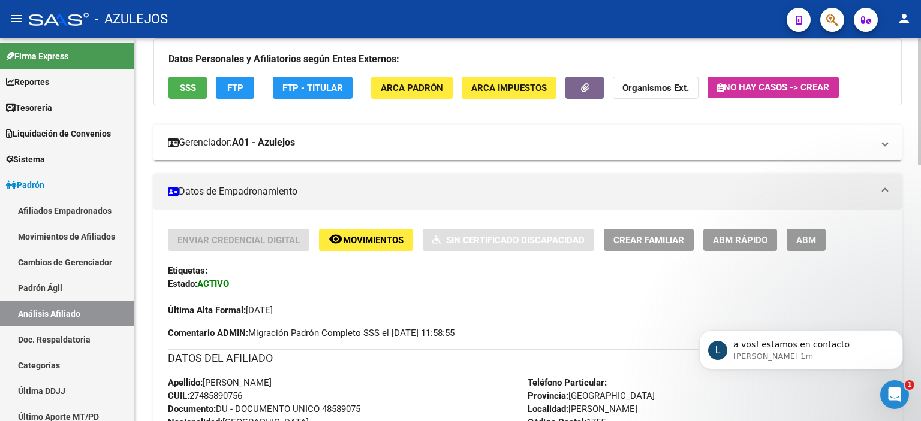
scroll to position [120, 0]
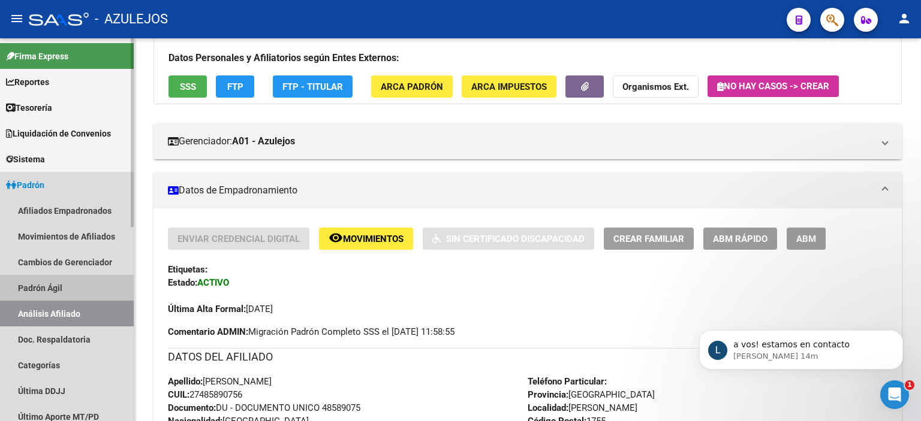
click at [59, 293] on link "Padrón Ágil" at bounding box center [67, 288] width 134 height 26
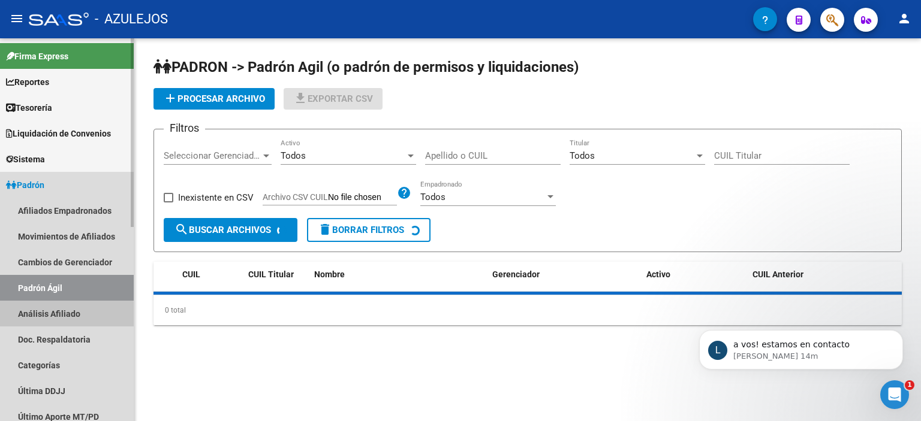
click at [58, 315] on link "Análisis Afiliado" at bounding box center [67, 314] width 134 height 26
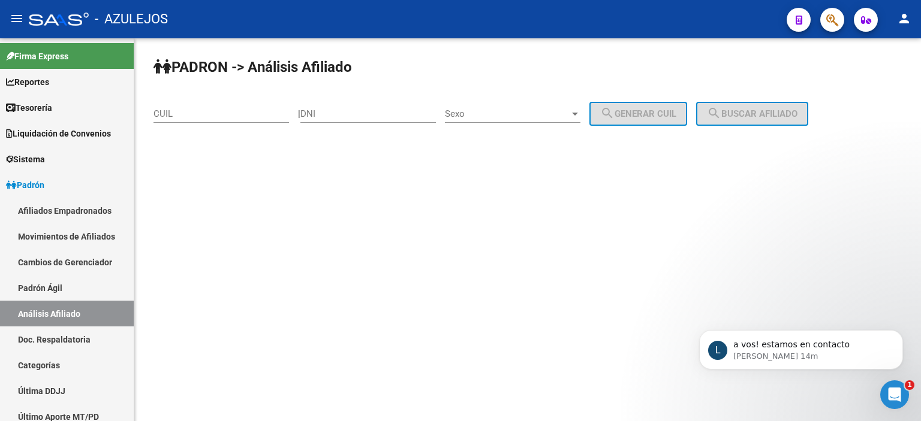
click at [337, 108] on input "DNI" at bounding box center [367, 113] width 135 height 11
type input "93042188"
click at [502, 116] on span "Sexo" at bounding box center [507, 113] width 125 height 11
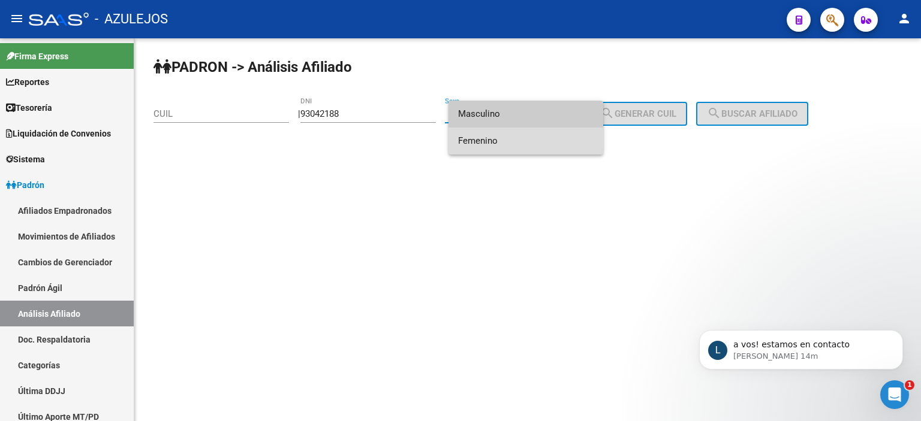
click at [504, 146] on span "Femenino" at bounding box center [525, 141] width 135 height 27
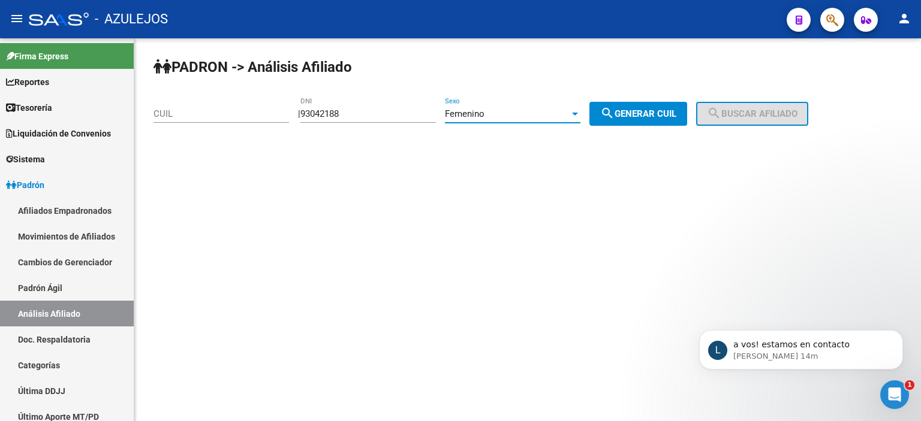
click at [614, 111] on mat-icon "search" at bounding box center [607, 113] width 14 height 14
type input "27-93042188-5"
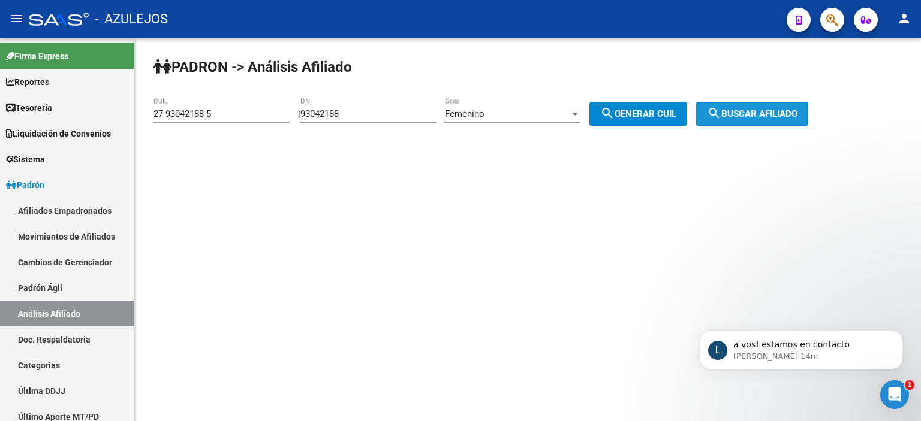
click at [750, 110] on span "search Buscar afiliado" at bounding box center [752, 113] width 91 height 11
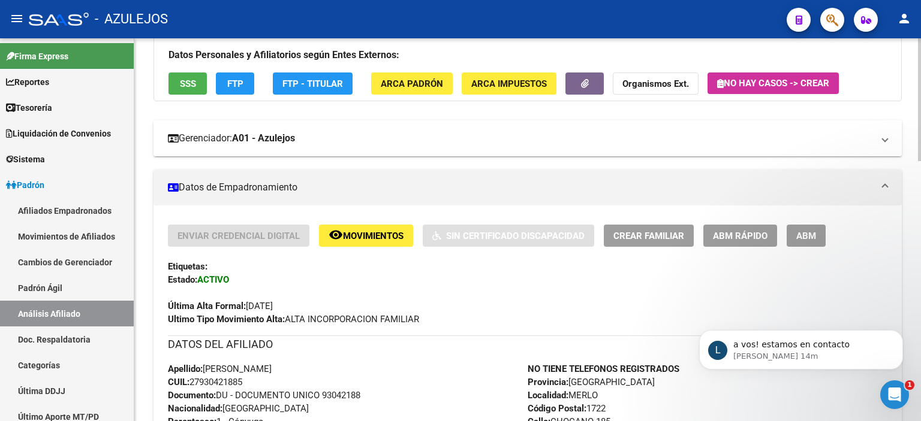
scroll to position [180, 0]
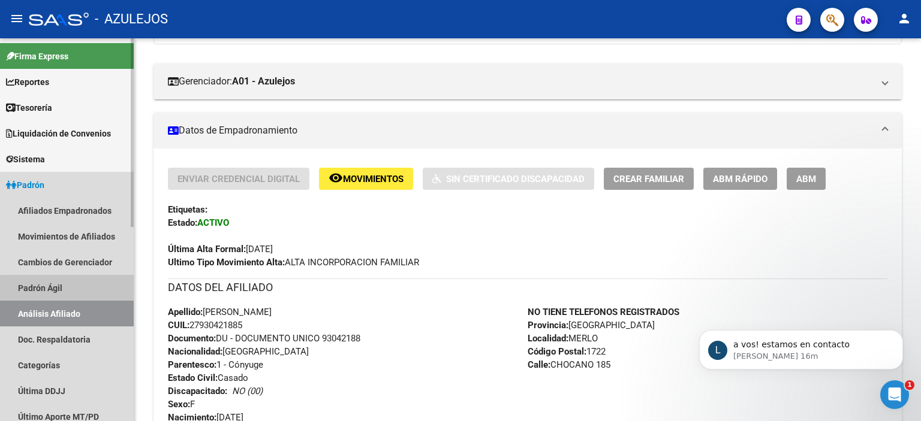
drag, startPoint x: 77, startPoint y: 290, endPoint x: 70, endPoint y: 299, distance: 11.1
click at [77, 290] on link "Padrón Ágil" at bounding box center [67, 288] width 134 height 26
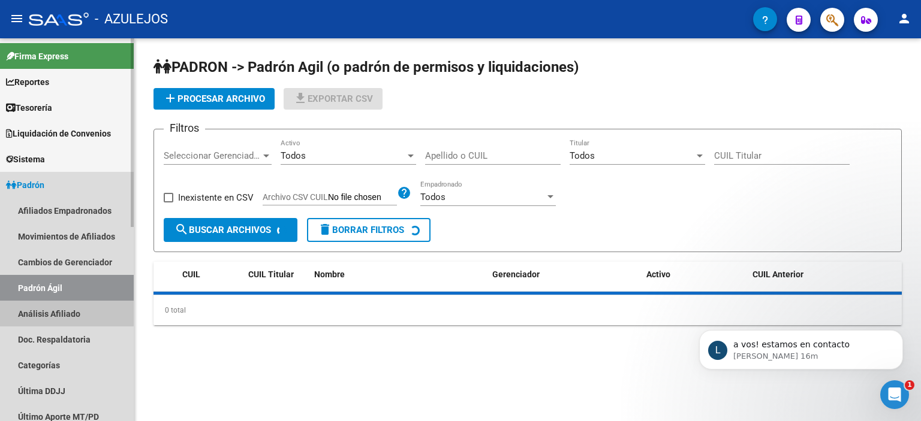
click at [65, 313] on link "Análisis Afiliado" at bounding box center [67, 314] width 134 height 26
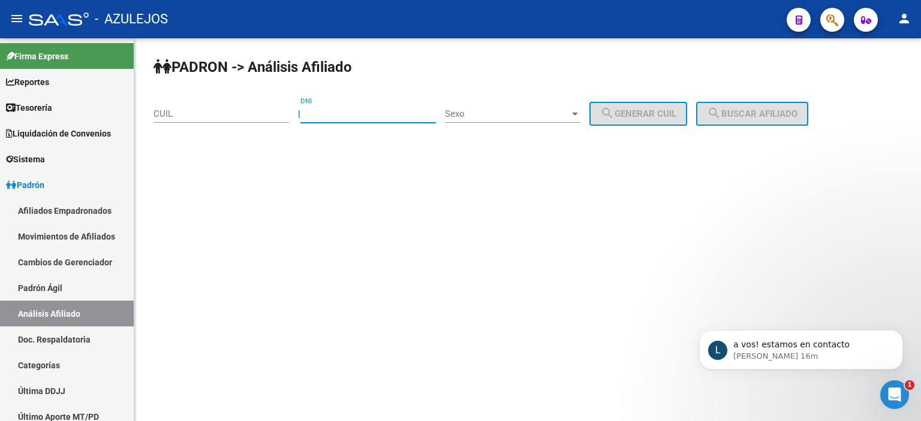
click at [333, 110] on input "DNI" at bounding box center [367, 113] width 135 height 11
type input "30028188"
click at [524, 117] on span "Sexo" at bounding box center [507, 113] width 125 height 11
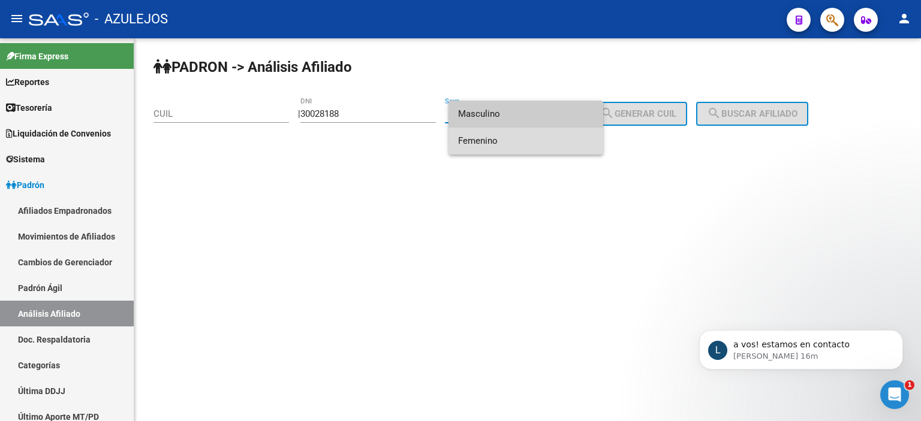
click at [520, 129] on span "Femenino" at bounding box center [525, 141] width 135 height 27
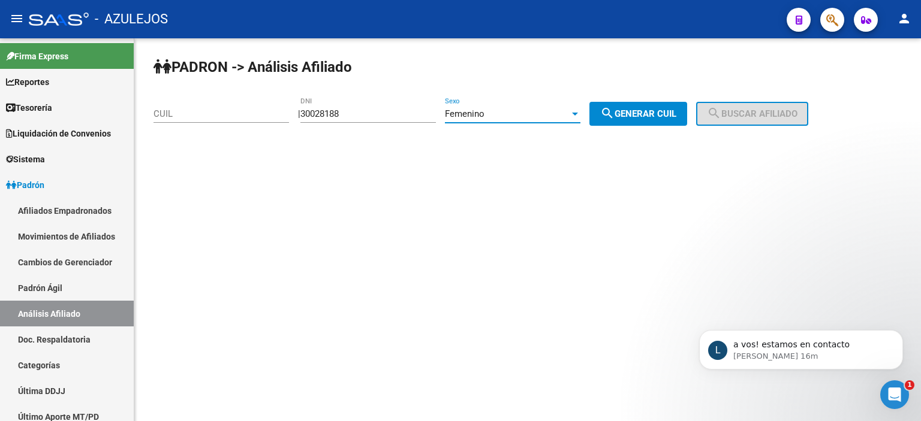
click at [637, 119] on button "search Generar CUIL" at bounding box center [638, 114] width 98 height 24
type input "27-30028188-0"
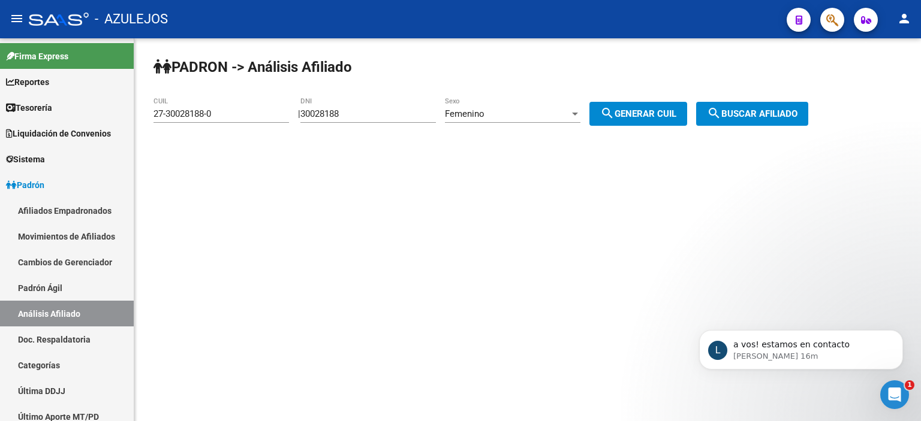
click at [776, 117] on span "search Buscar afiliado" at bounding box center [752, 113] width 91 height 11
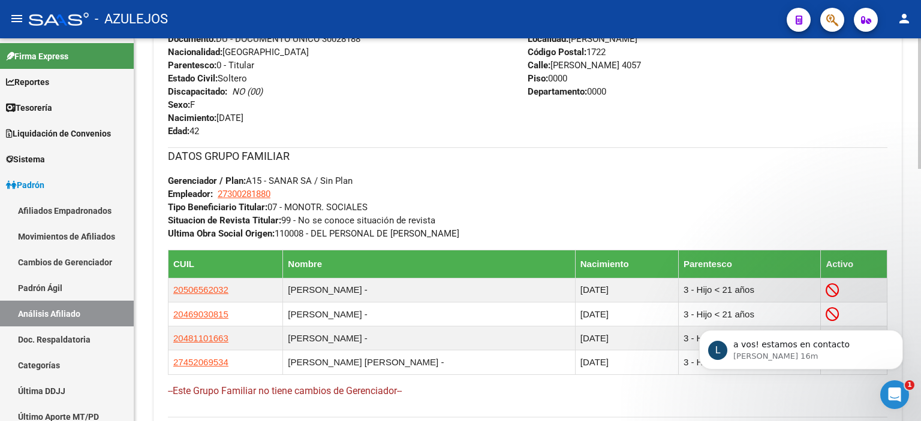
scroll to position [703, 0]
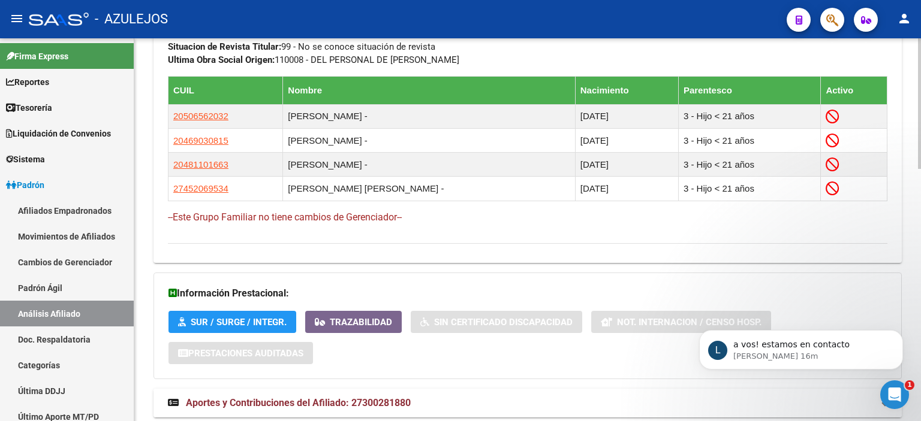
click at [242, 398] on span "Aportes y Contribuciones del Afiliado: 27300281880" at bounding box center [298, 402] width 225 height 11
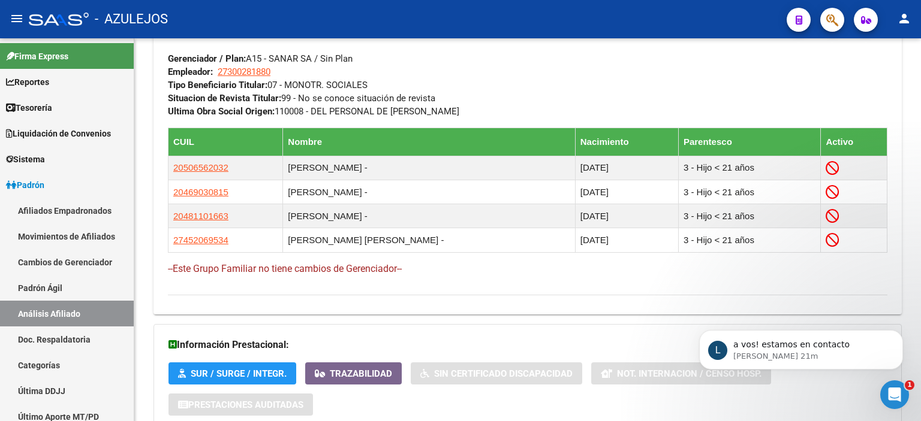
scroll to position [643, 0]
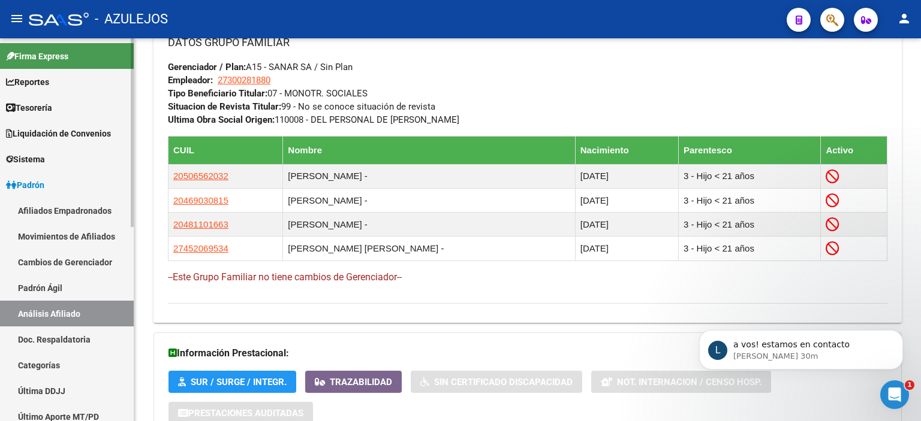
click at [58, 284] on link "Padrón Ágil" at bounding box center [67, 288] width 134 height 26
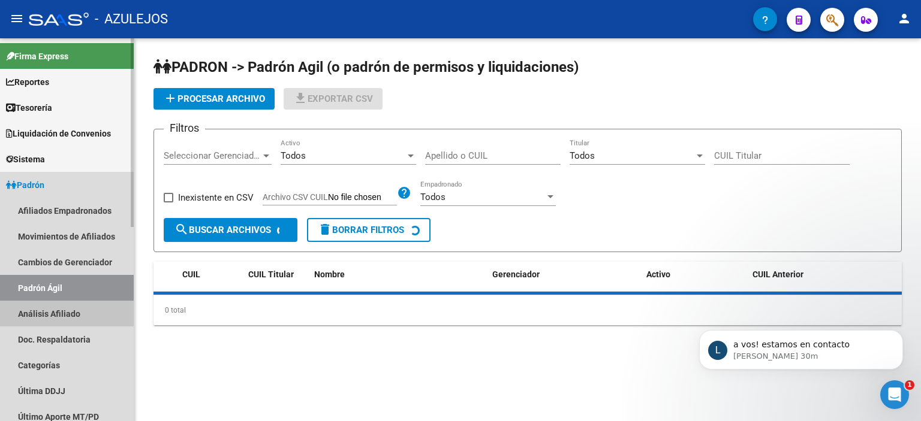
click at [58, 310] on link "Análisis Afiliado" at bounding box center [67, 314] width 134 height 26
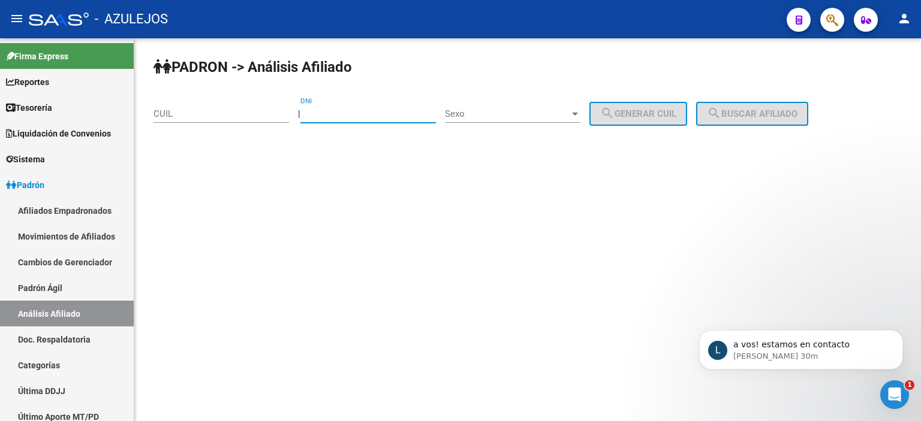
click at [331, 111] on input "DNI" at bounding box center [367, 113] width 135 height 11
type input "55421212"
click at [485, 114] on span "Sexo" at bounding box center [507, 113] width 125 height 11
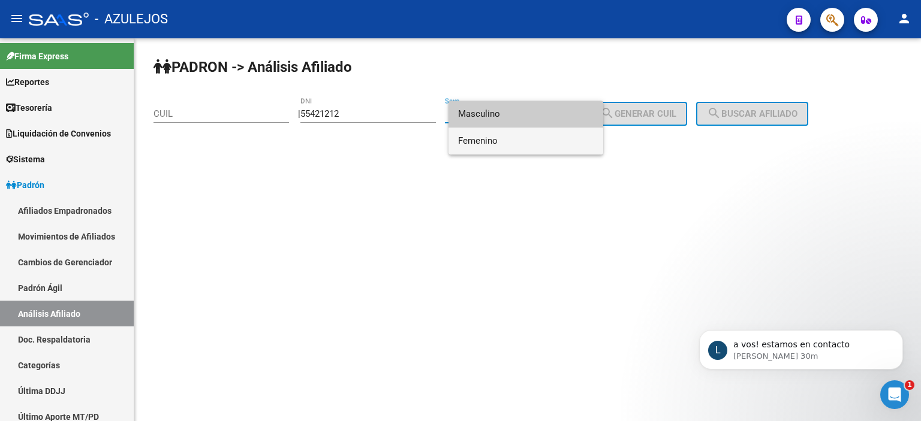
click at [497, 128] on span "Femenino" at bounding box center [525, 141] width 135 height 27
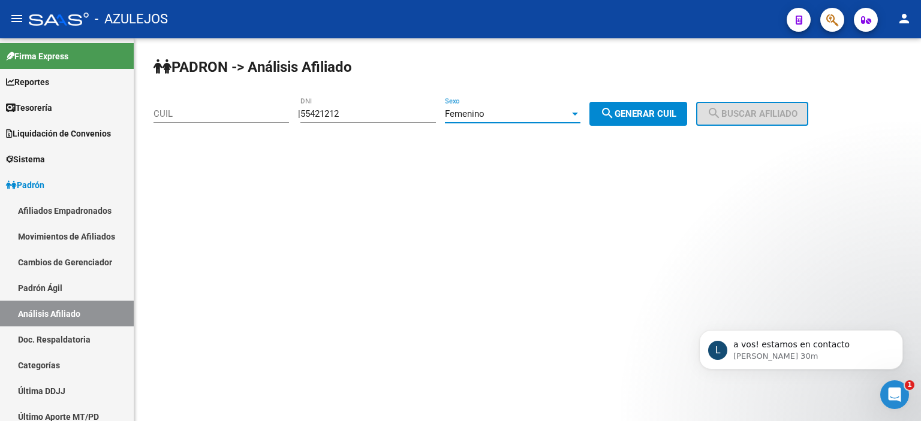
click at [653, 113] on span "search Generar CUIL" at bounding box center [638, 113] width 76 height 11
type input "27-55421212-9"
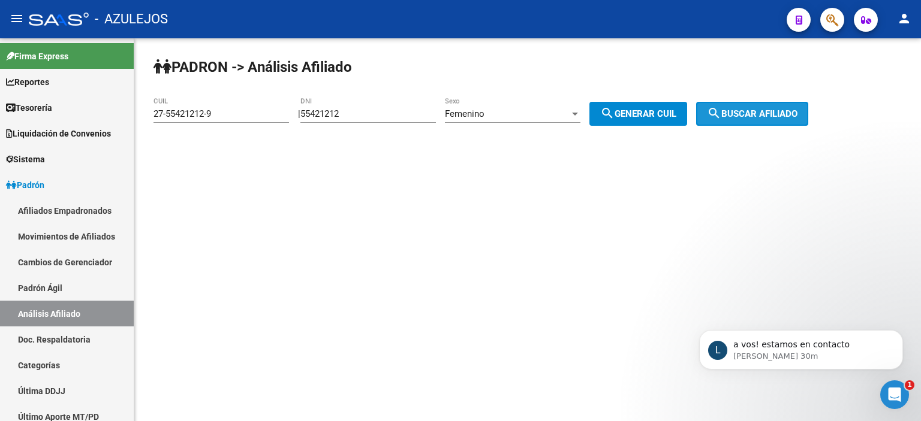
click at [771, 110] on span "search Buscar afiliado" at bounding box center [752, 113] width 91 height 11
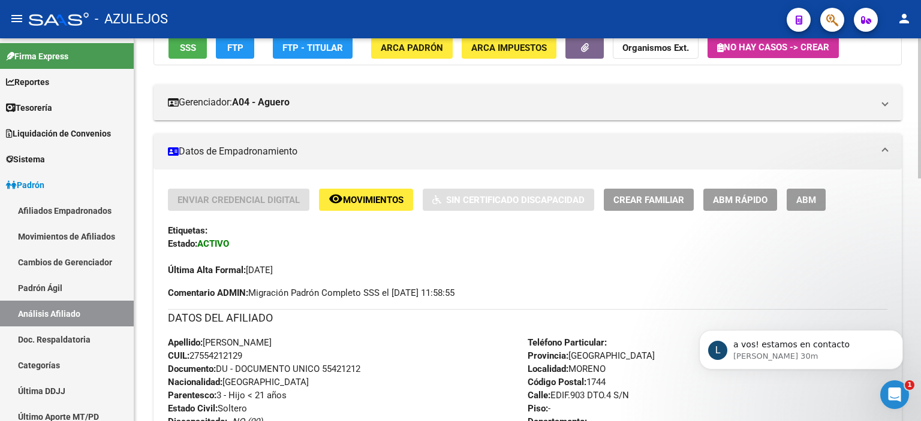
scroll to position [180, 0]
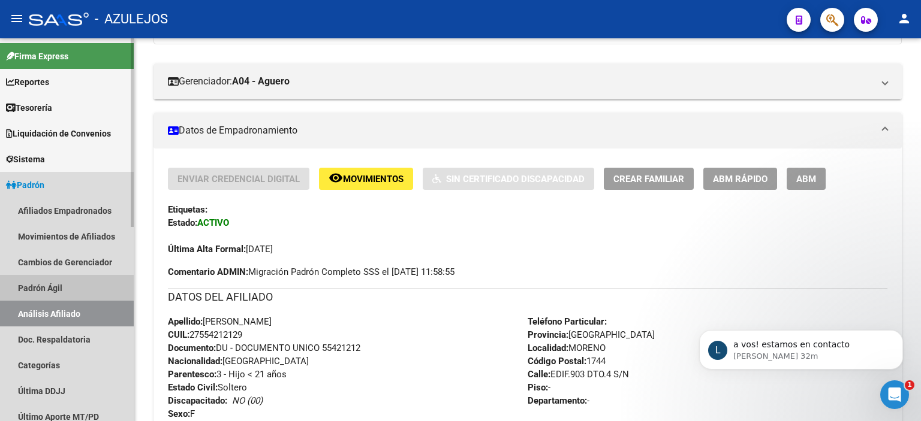
click at [23, 282] on link "Padrón Ágil" at bounding box center [67, 288] width 134 height 26
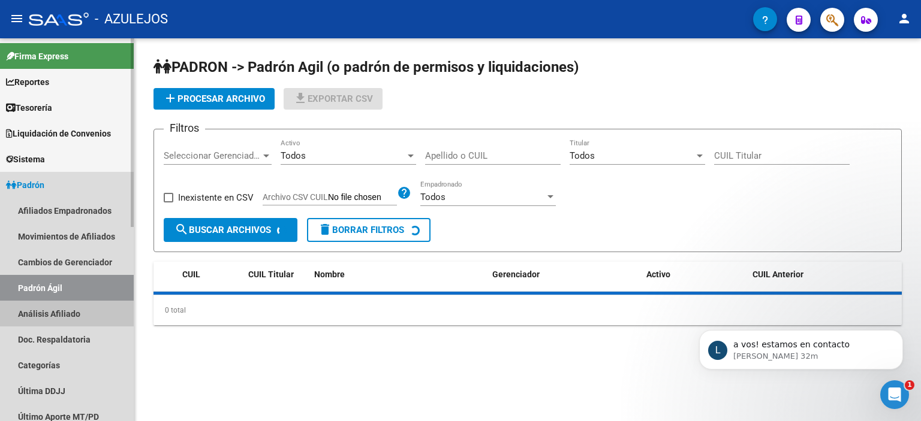
drag, startPoint x: 64, startPoint y: 316, endPoint x: 107, endPoint y: 284, distance: 54.4
click at [64, 317] on link "Análisis Afiliado" at bounding box center [67, 314] width 134 height 26
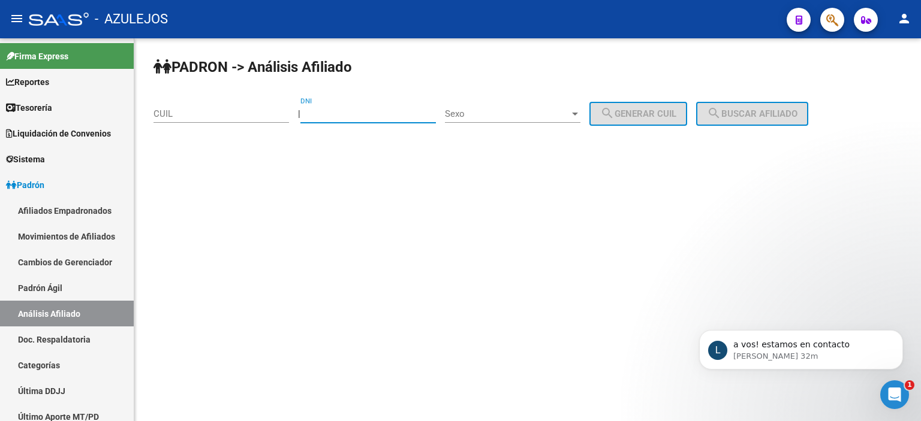
click at [333, 115] on input "DNI" at bounding box center [367, 113] width 135 height 11
type input "23296196"
click at [462, 109] on span "Sexo" at bounding box center [507, 113] width 125 height 11
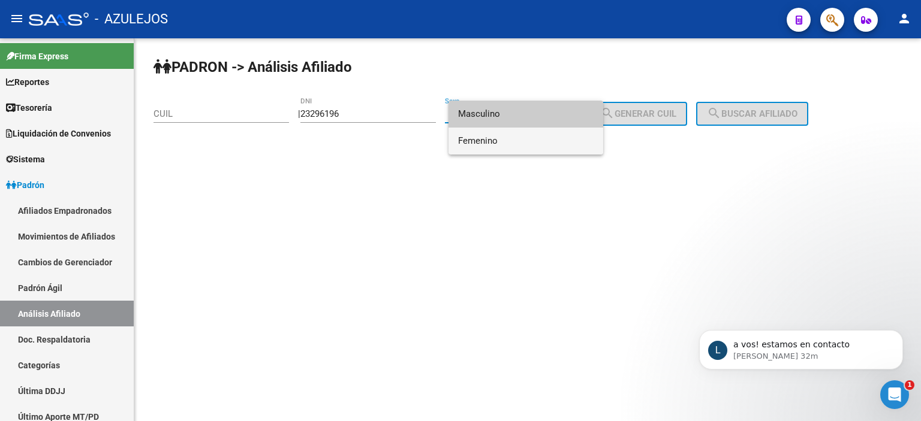
click at [515, 141] on span "Femenino" at bounding box center [525, 141] width 135 height 27
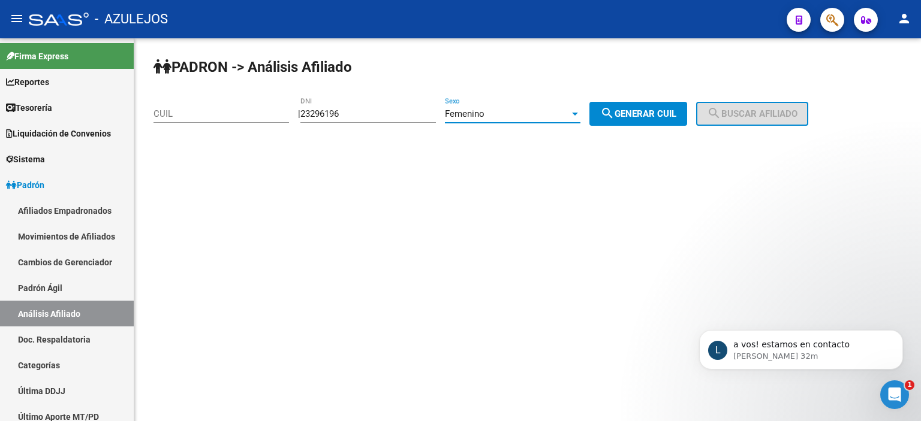
click at [656, 120] on button "search Generar CUIL" at bounding box center [638, 114] width 98 height 24
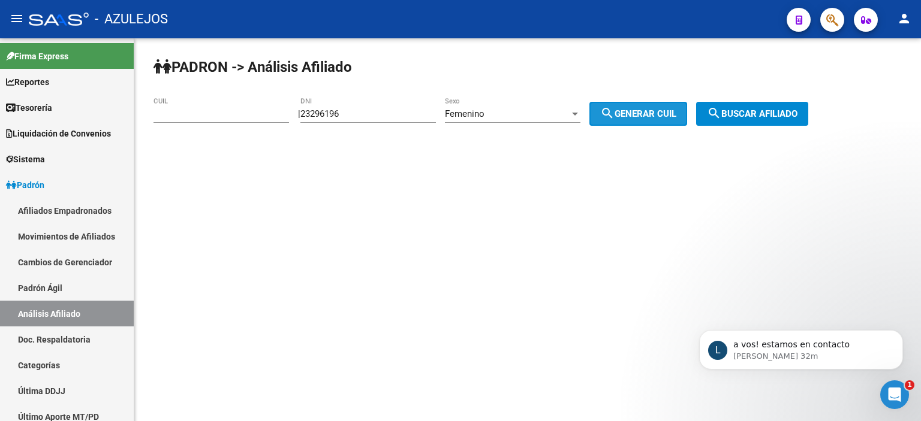
type input "27-23296196-7"
drag, startPoint x: 755, startPoint y: 110, endPoint x: 745, endPoint y: 122, distance: 15.7
click at [756, 110] on span "search Buscar afiliado" at bounding box center [752, 113] width 91 height 11
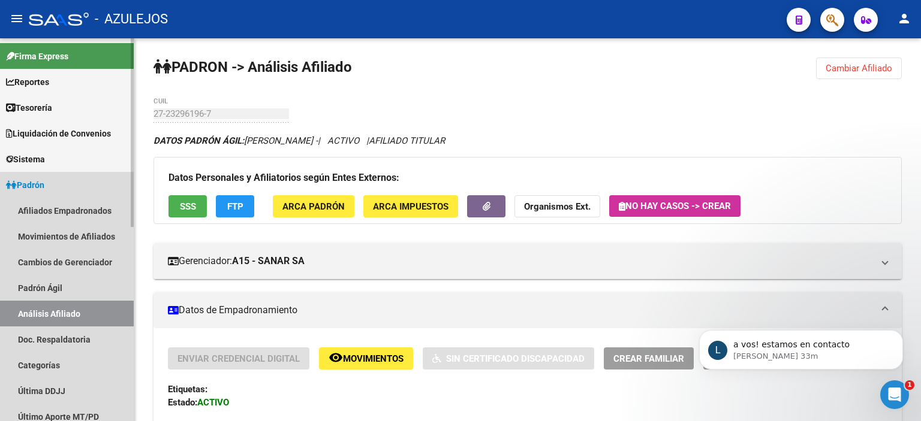
click at [70, 320] on link "Análisis Afiliado" at bounding box center [67, 314] width 134 height 26
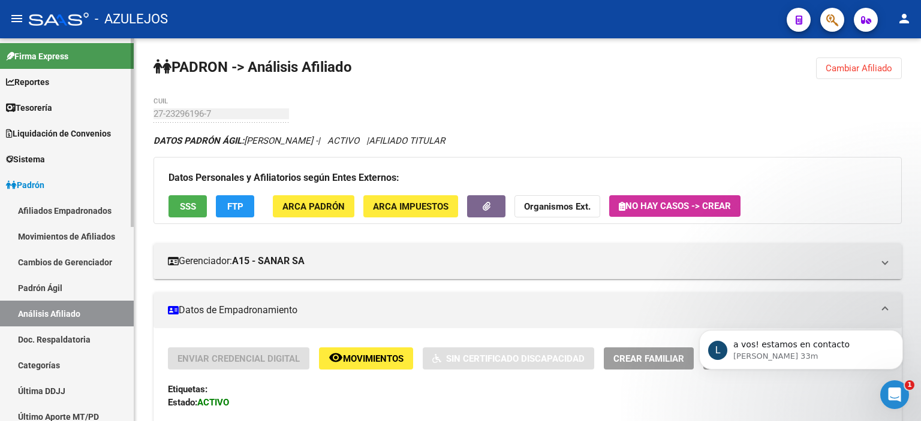
click at [62, 312] on link "Análisis Afiliado" at bounding box center [67, 314] width 134 height 26
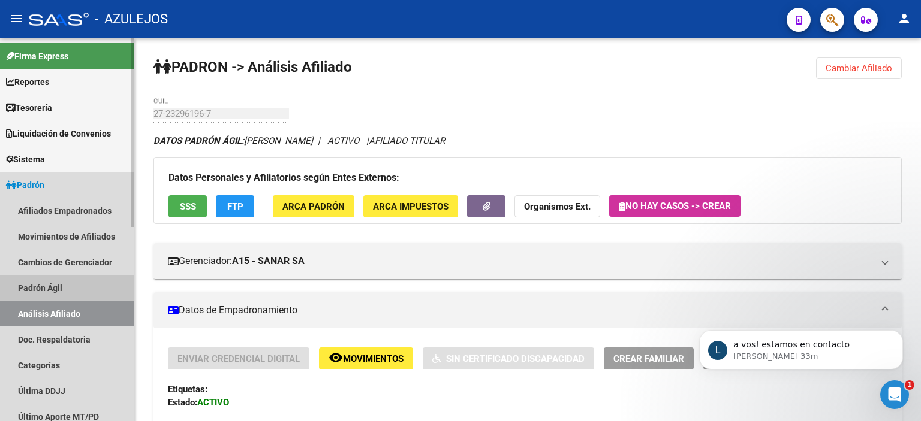
click at [49, 292] on link "Padrón Ágil" at bounding box center [67, 288] width 134 height 26
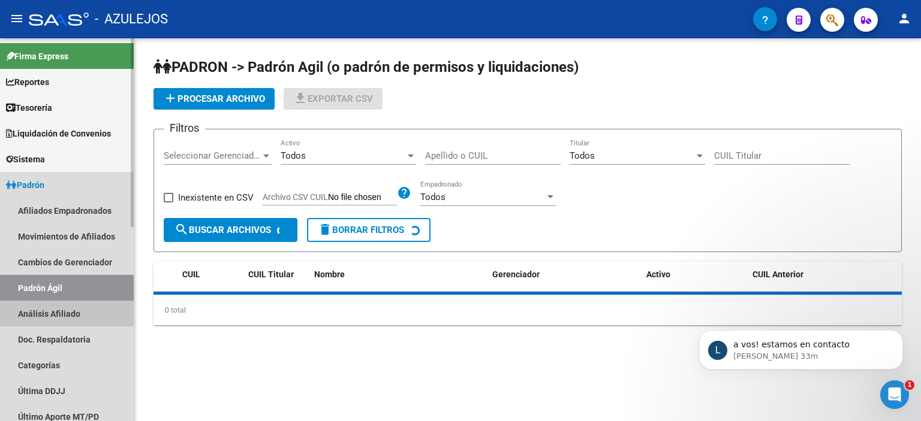
click at [58, 305] on link "Análisis Afiliado" at bounding box center [67, 314] width 134 height 26
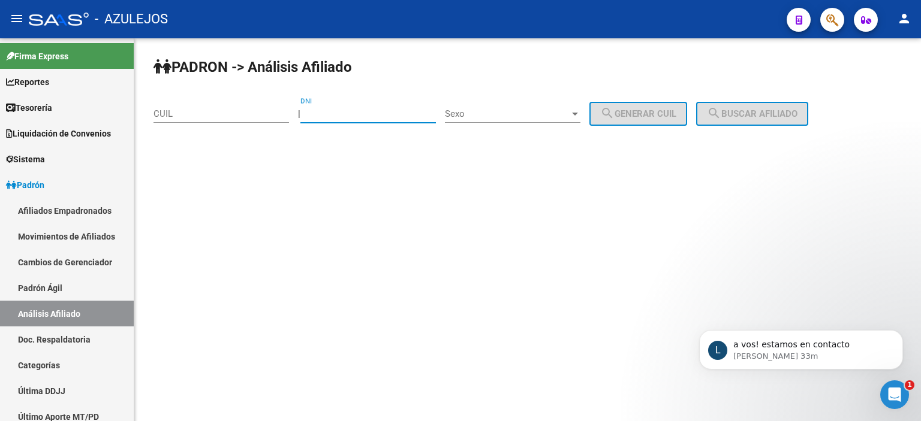
click at [364, 110] on input "DNI" at bounding box center [367, 113] width 135 height 11
type input "27061966"
click at [511, 108] on span "Sexo" at bounding box center [507, 113] width 125 height 11
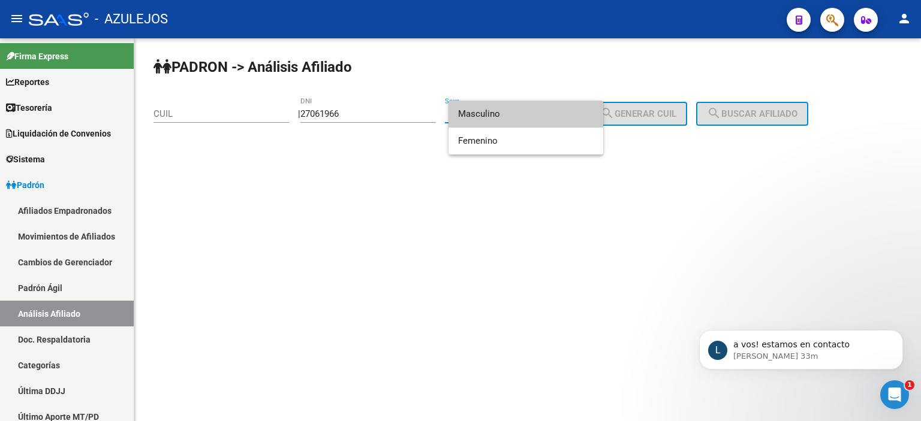
click at [511, 108] on span "Masculino" at bounding box center [525, 114] width 135 height 27
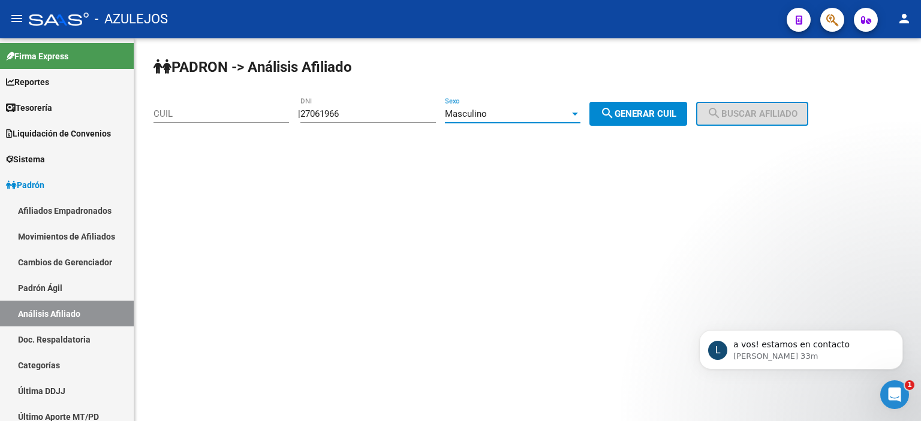
click at [614, 108] on mat-icon "search" at bounding box center [607, 113] width 14 height 14
type input "20-27061966-6"
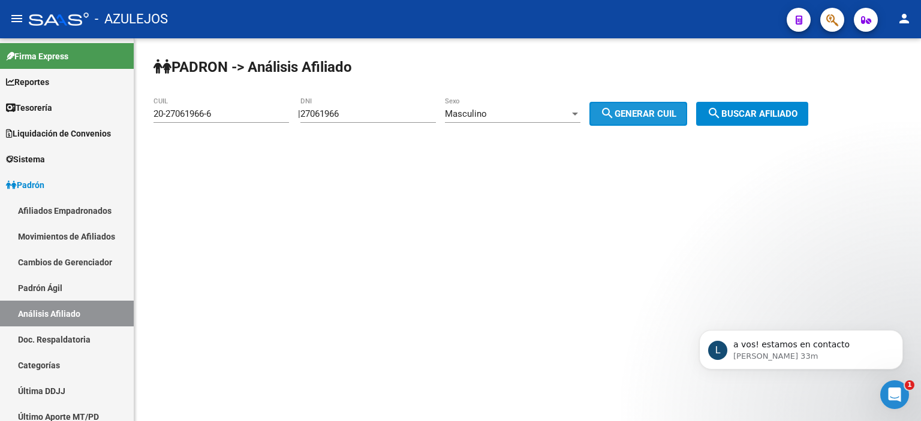
click at [779, 128] on div "PADRON -> Análisis Afiliado 20-27061966-6 CUIL | 27061966 DNI Masculino Sexo se…" at bounding box center [527, 101] width 786 height 126
click at [777, 117] on span "search Buscar afiliado" at bounding box center [752, 113] width 91 height 11
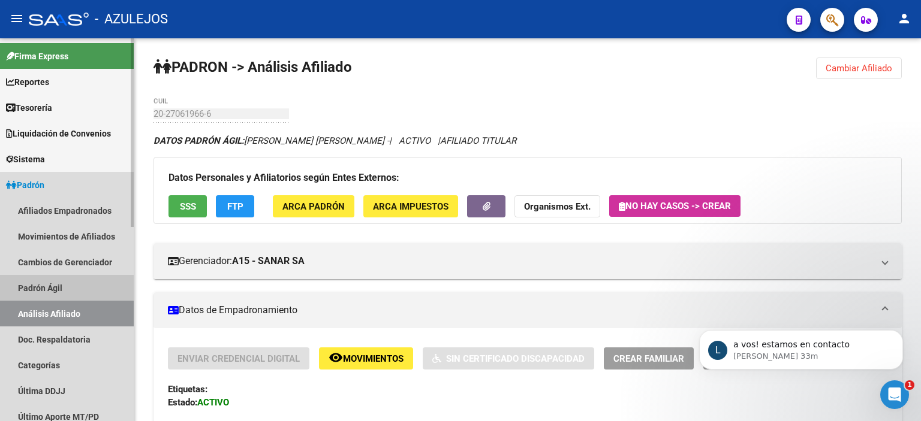
click at [54, 293] on link "Padrón Ágil" at bounding box center [67, 288] width 134 height 26
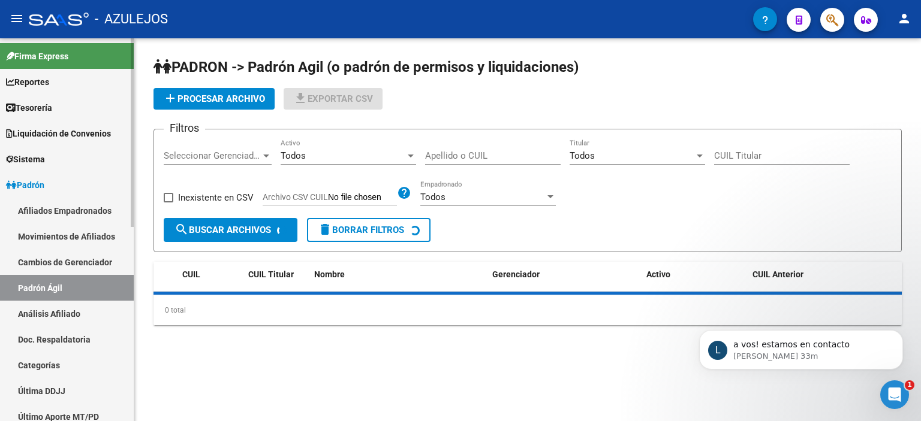
click at [56, 306] on link "Análisis Afiliado" at bounding box center [67, 314] width 134 height 26
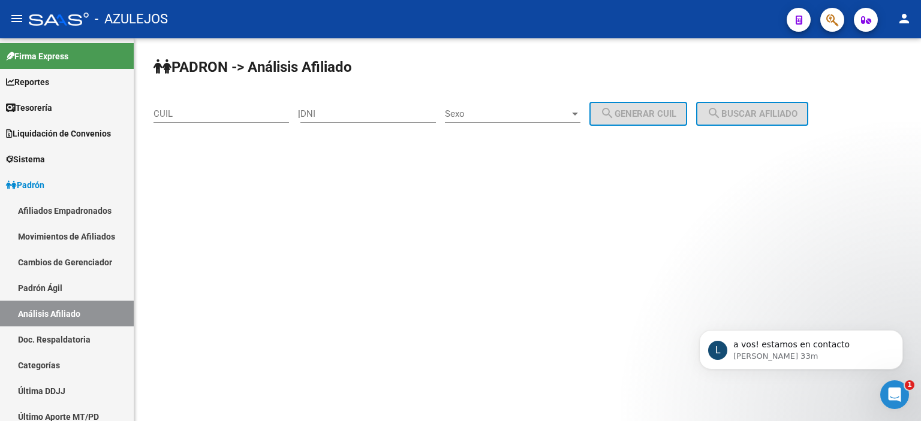
click at [360, 119] on div "DNI" at bounding box center [367, 110] width 135 height 26
click at [359, 118] on input "DNI" at bounding box center [367, 113] width 135 height 11
type input "26472381"
click at [470, 117] on span "Sexo" at bounding box center [507, 113] width 125 height 11
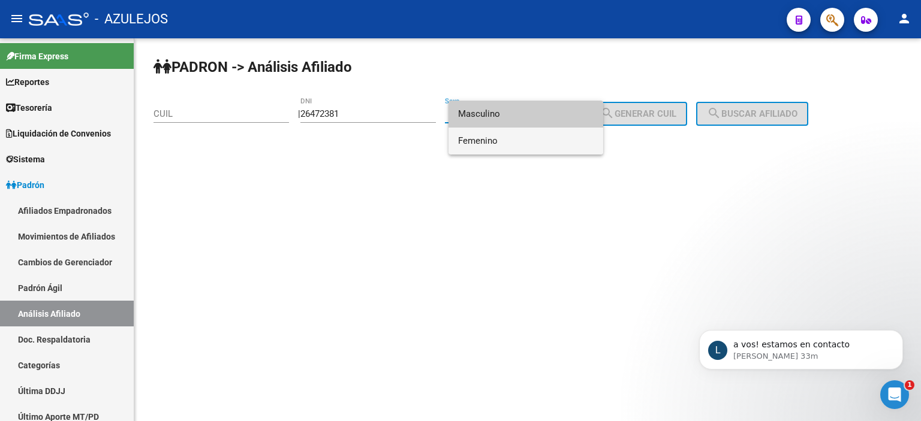
click at [494, 143] on span "Femenino" at bounding box center [525, 141] width 135 height 27
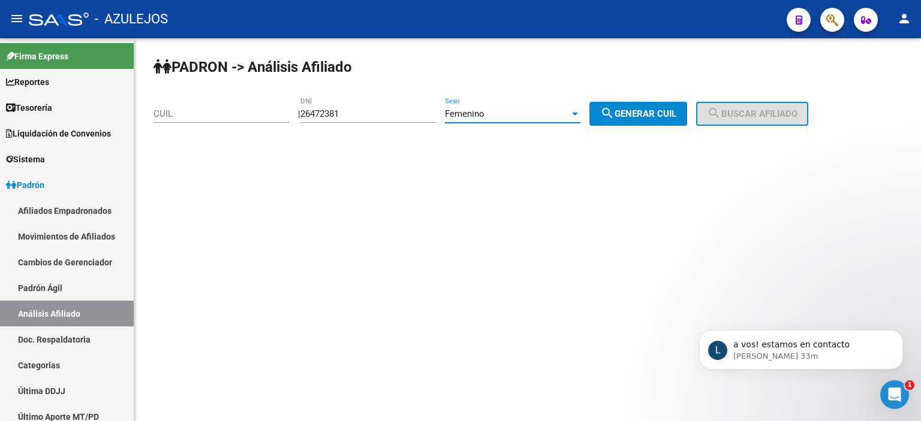
click at [675, 110] on span "search Generar CUIL" at bounding box center [638, 113] width 76 height 11
type input "27-26472381-2"
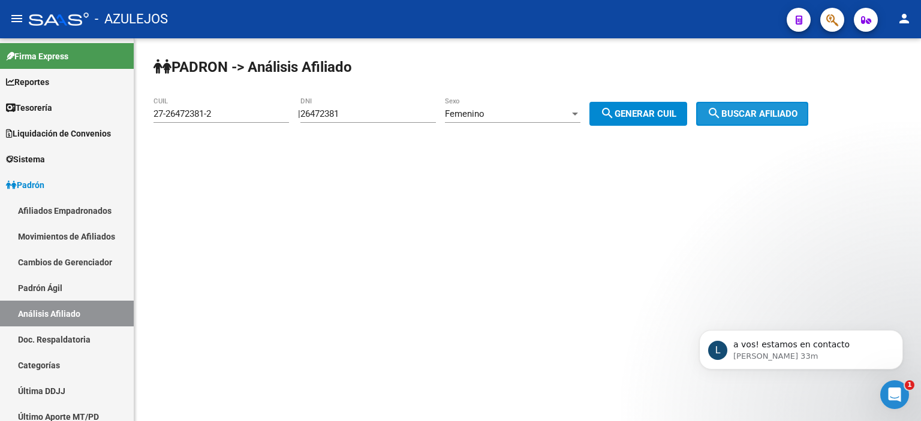
click at [743, 108] on span "search Buscar afiliado" at bounding box center [752, 113] width 91 height 11
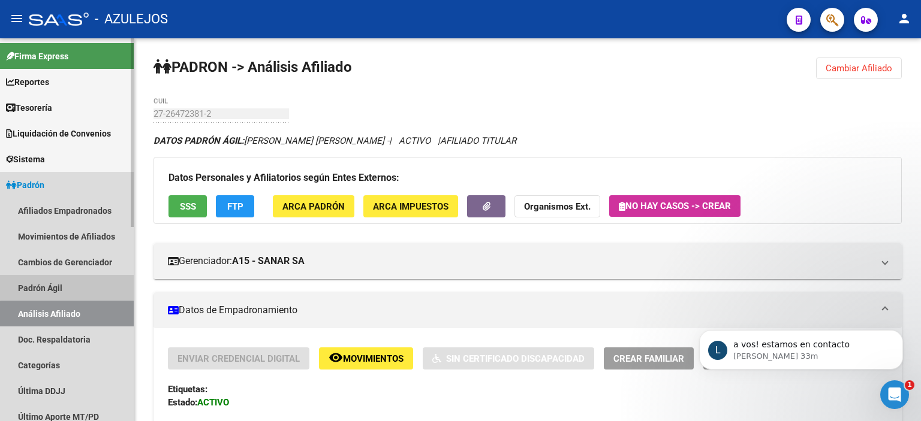
click at [69, 282] on link "Padrón Ágil" at bounding box center [67, 288] width 134 height 26
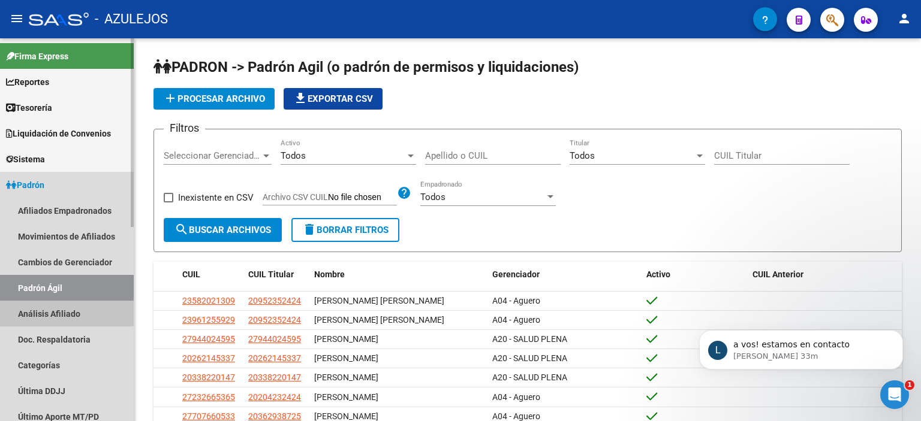
click at [74, 309] on link "Análisis Afiliado" at bounding box center [67, 314] width 134 height 26
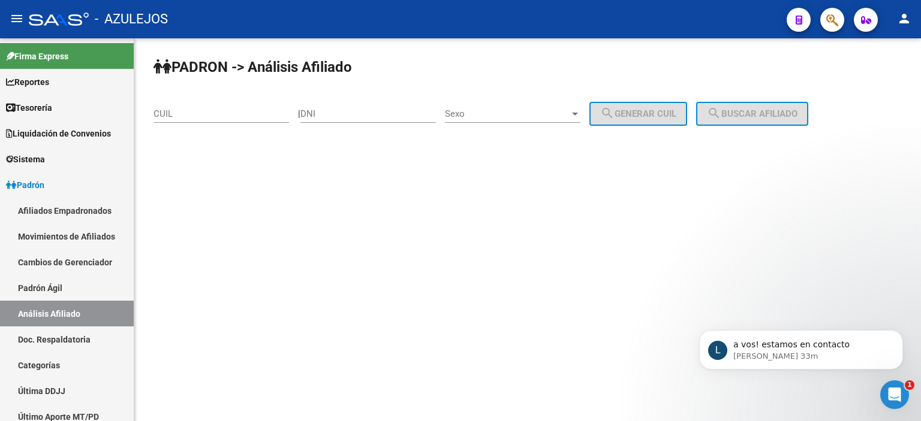
click at [368, 111] on input "DNI" at bounding box center [367, 113] width 135 height 11
type input "45909136"
click at [488, 119] on div "Sexo Sexo" at bounding box center [512, 110] width 135 height 26
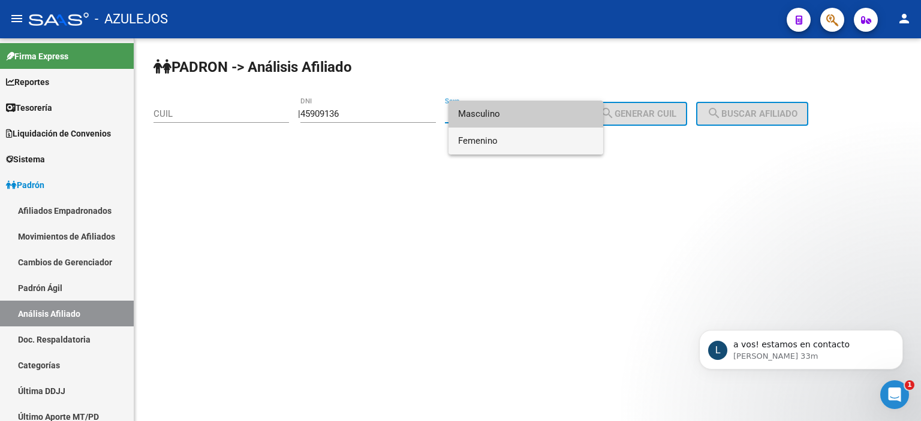
click at [487, 136] on span "Femenino" at bounding box center [525, 141] width 135 height 27
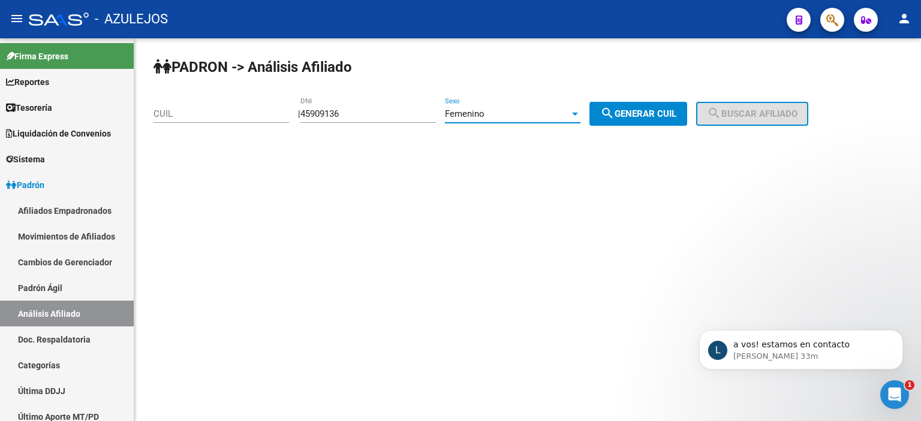
click at [687, 111] on button "search Generar CUIL" at bounding box center [638, 114] width 98 height 24
type input "27-45909136-5"
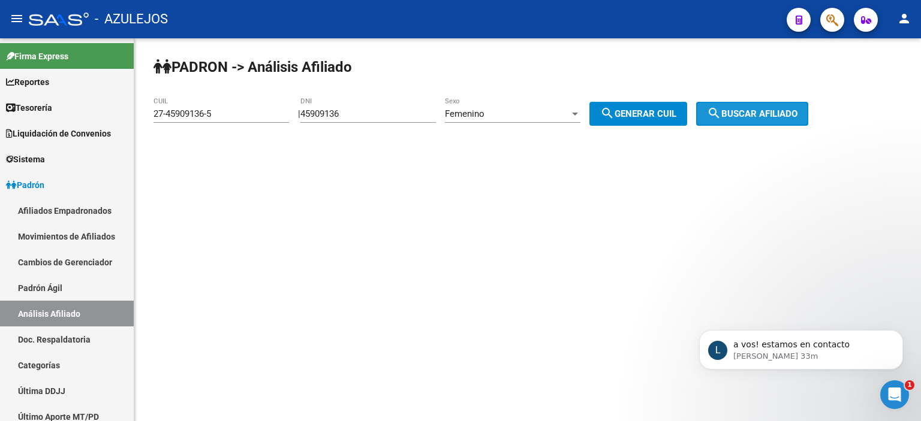
drag, startPoint x: 751, startPoint y: 111, endPoint x: 723, endPoint y: 132, distance: 34.6
click at [750, 112] on span "search Buscar afiliado" at bounding box center [752, 113] width 91 height 11
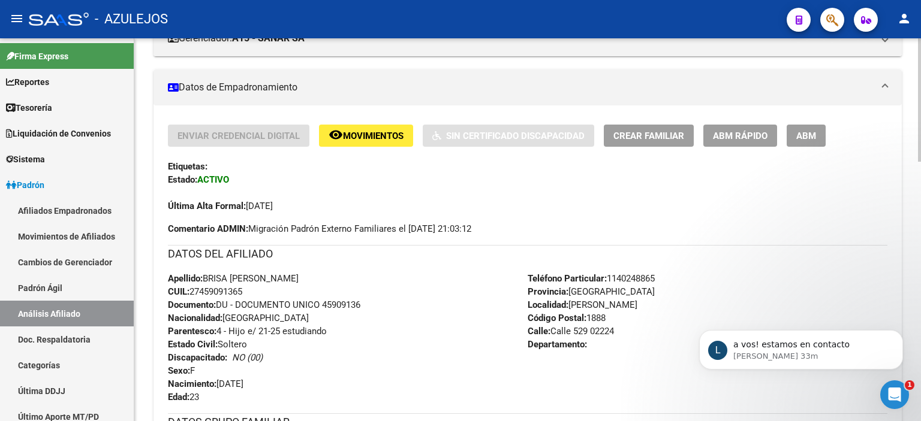
scroll to position [240, 0]
